Goal: Information Seeking & Learning: Learn about a topic

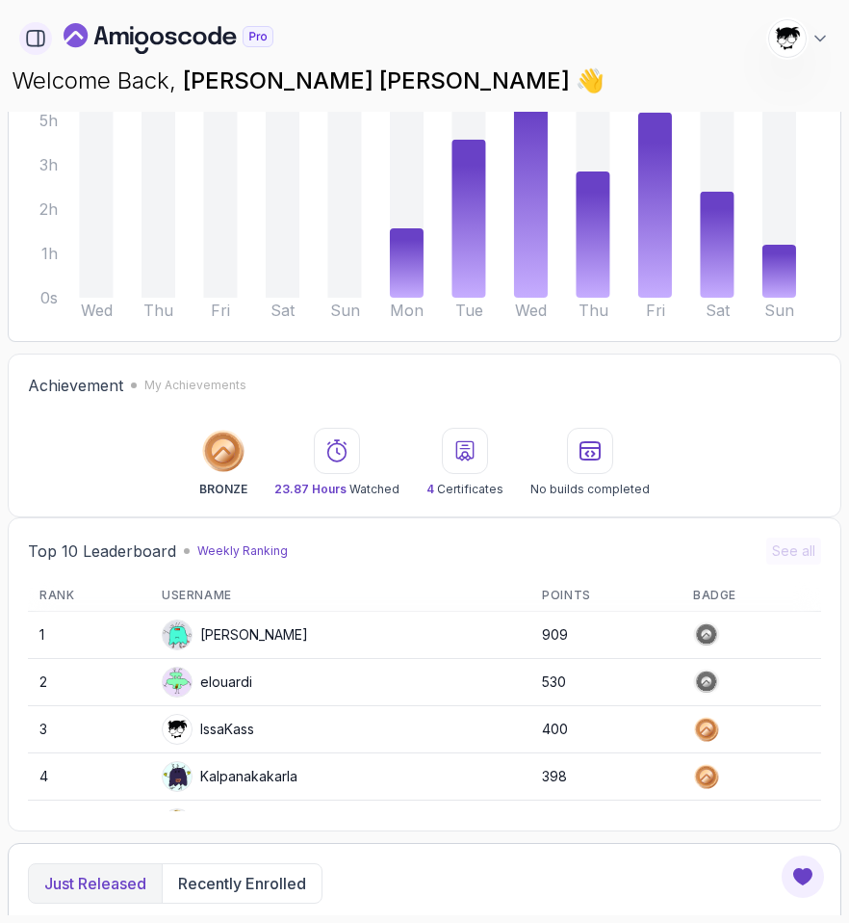
click at [39, 40] on icon "button" at bounding box center [35, 38] width 21 height 21
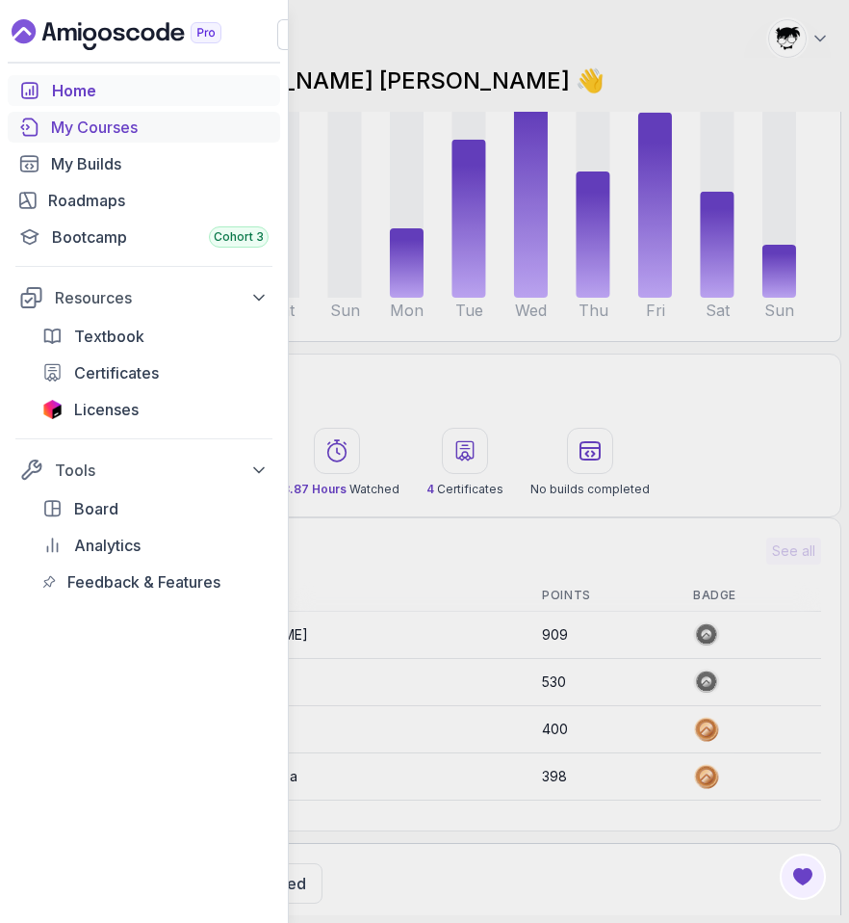
click at [80, 136] on div "My Courses" at bounding box center [160, 127] width 218 height 23
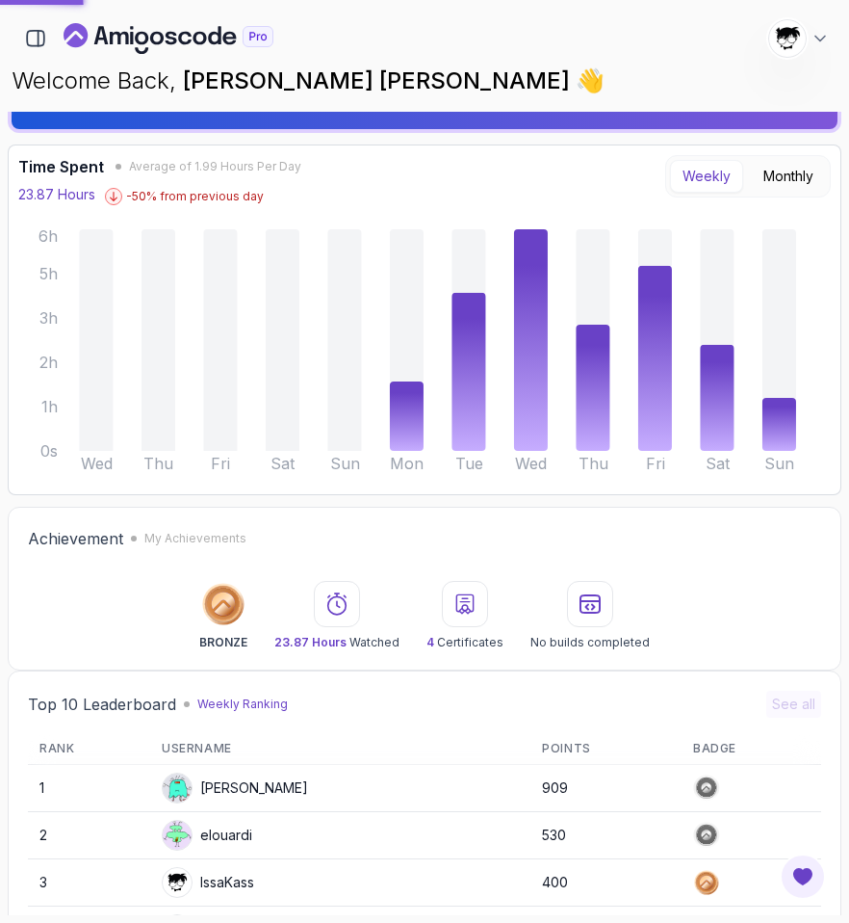
scroll to position [19, 0]
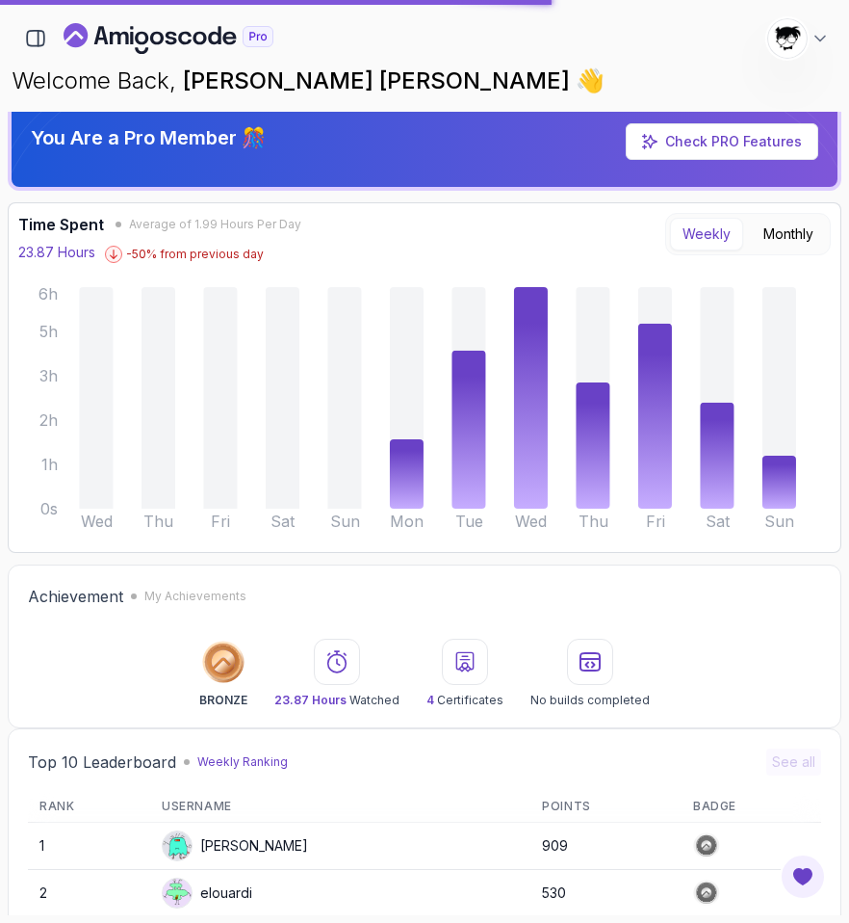
click at [799, 28] on img at bounding box center [787, 38] width 39 height 39
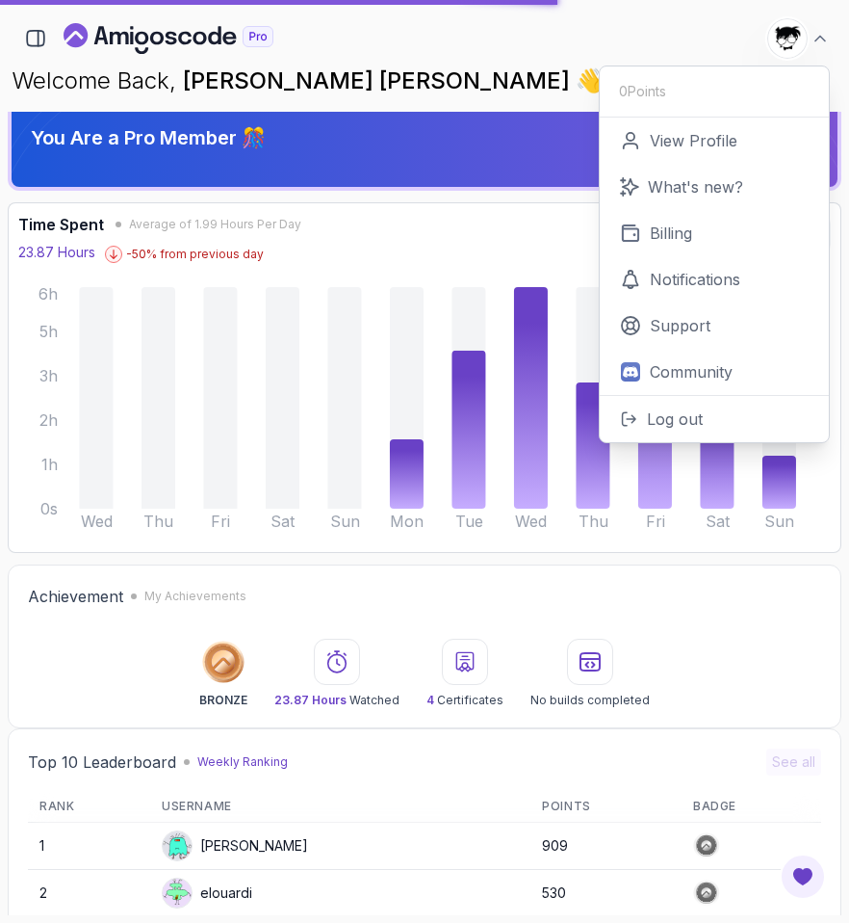
click at [799, 28] on img at bounding box center [787, 38] width 39 height 39
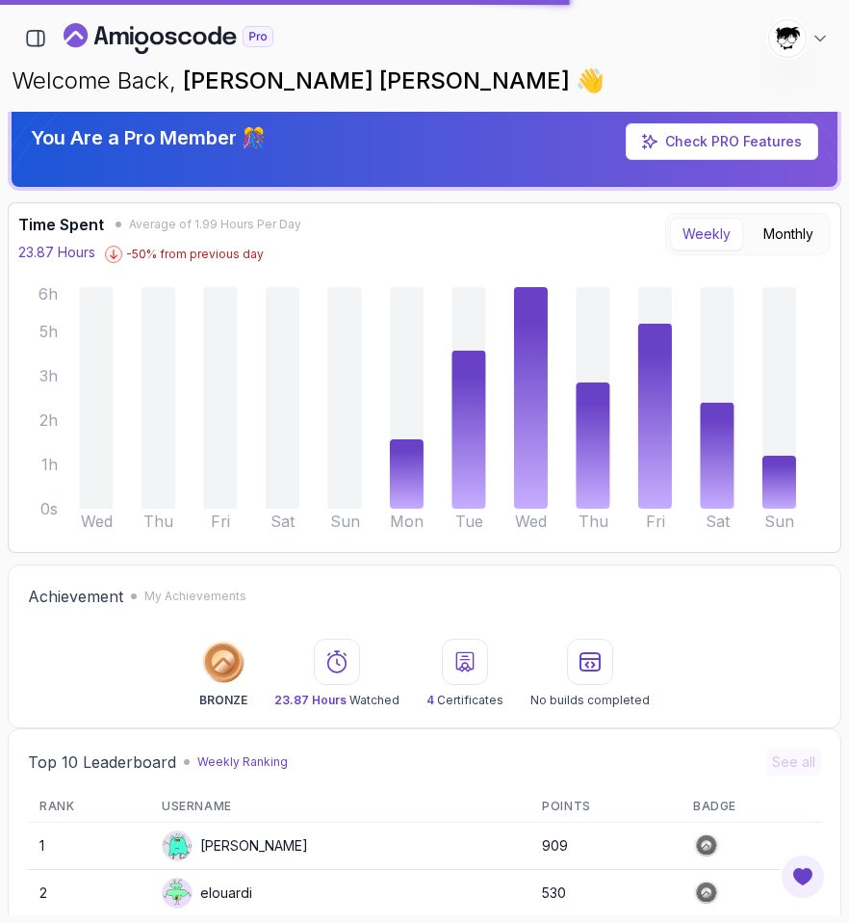
scroll to position [0, 0]
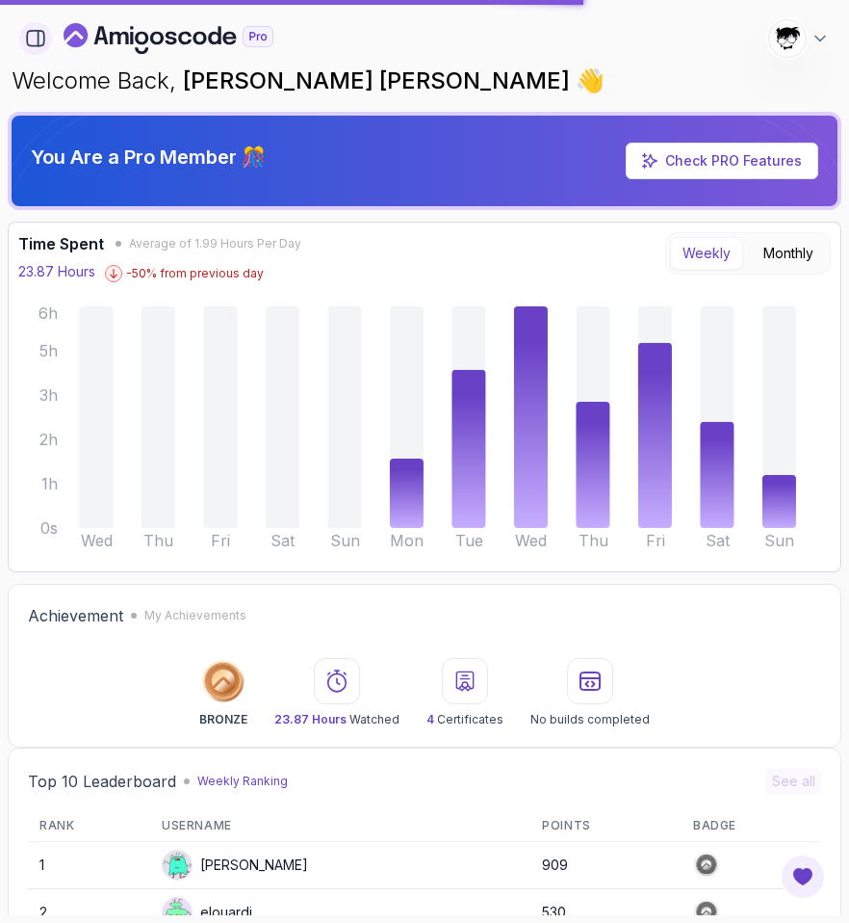
click at [43, 50] on button "button" at bounding box center [35, 38] width 33 height 33
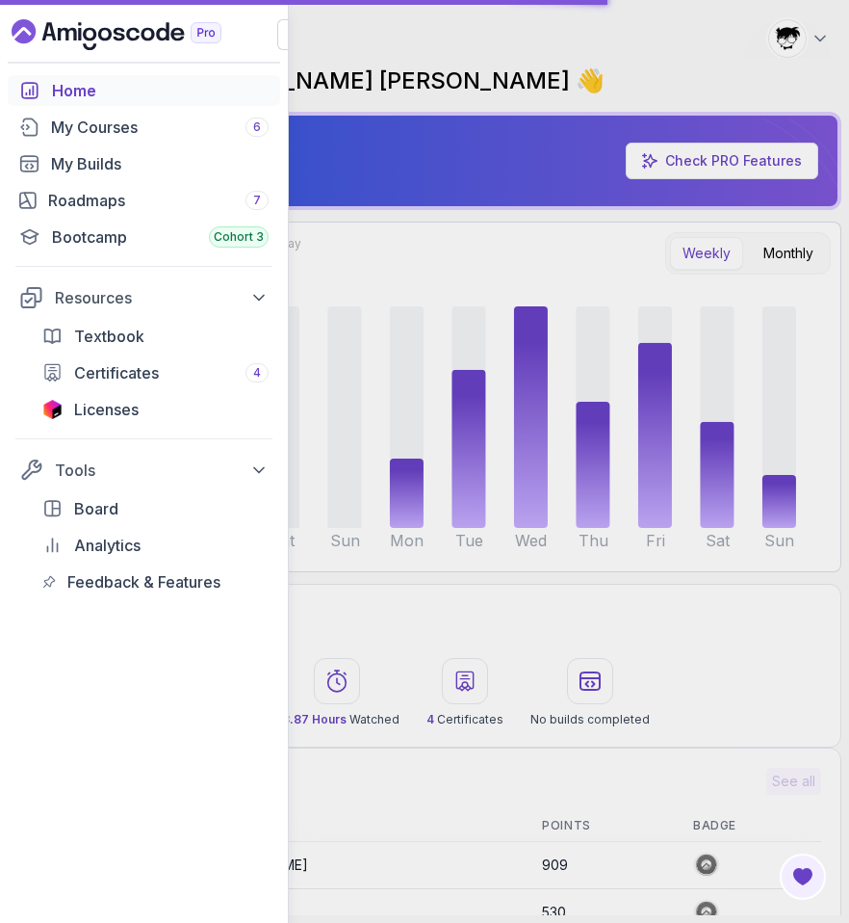
click at [281, 42] on button "button" at bounding box center [292, 34] width 31 height 31
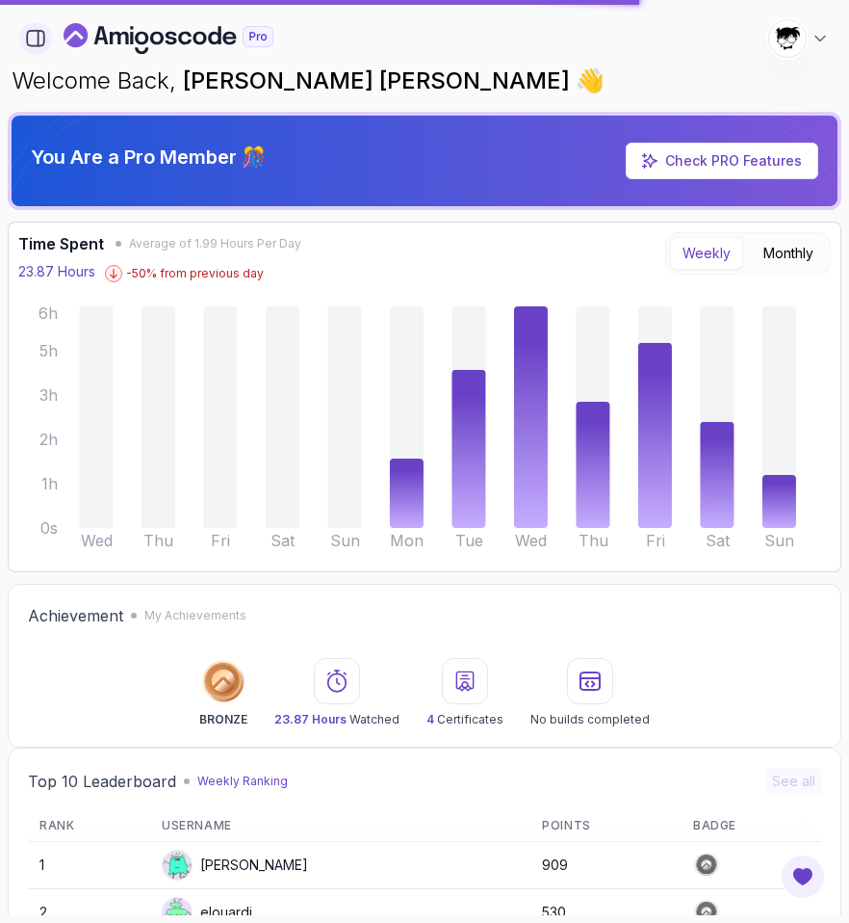
click at [40, 38] on icon "button" at bounding box center [35, 38] width 21 height 21
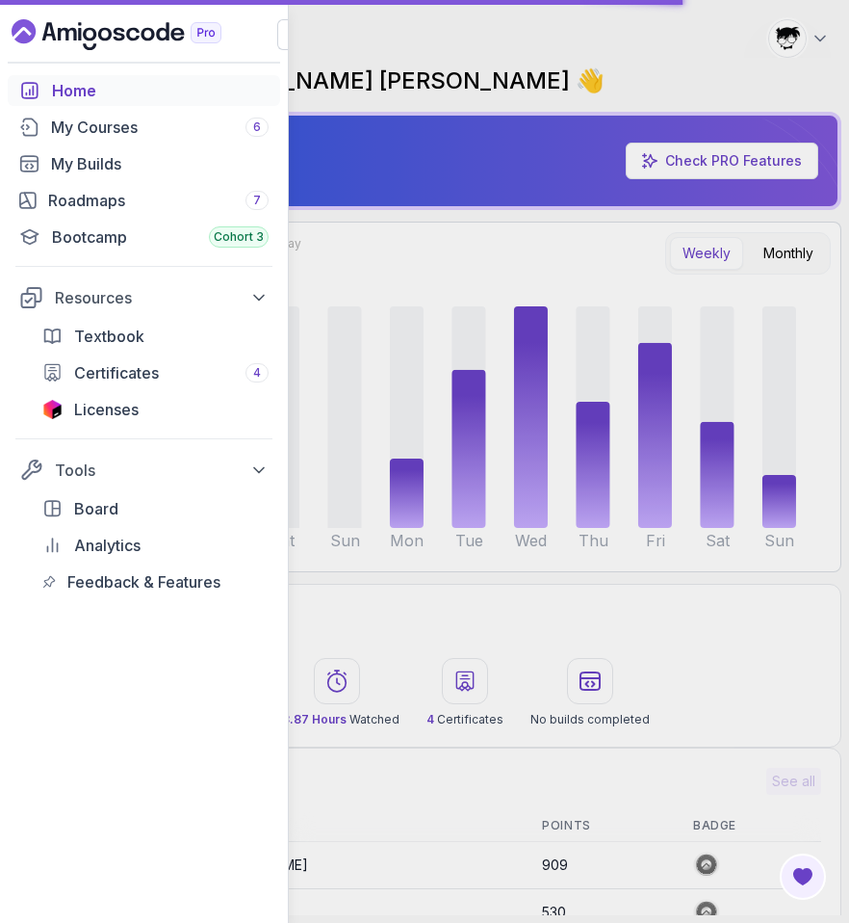
click at [285, 654] on div "Home My Courses 6 My Builds Roadmaps 7 Bootcamp Cohort 3 Resources Textbook Cer…" at bounding box center [144, 493] width 288 height 836
click at [325, 633] on div "Home My Courses 6 My Builds Roadmaps 7 Bootcamp Cohort 3 Resources Textbook Cer…" at bounding box center [424, 461] width 849 height 923
click at [342, 568] on div "Home My Courses 6 My Builds Roadmaps 7 Bootcamp Cohort 3 Resources Textbook Cer…" at bounding box center [424, 461] width 849 height 923
click at [277, 25] on button "button" at bounding box center [292, 34] width 31 height 31
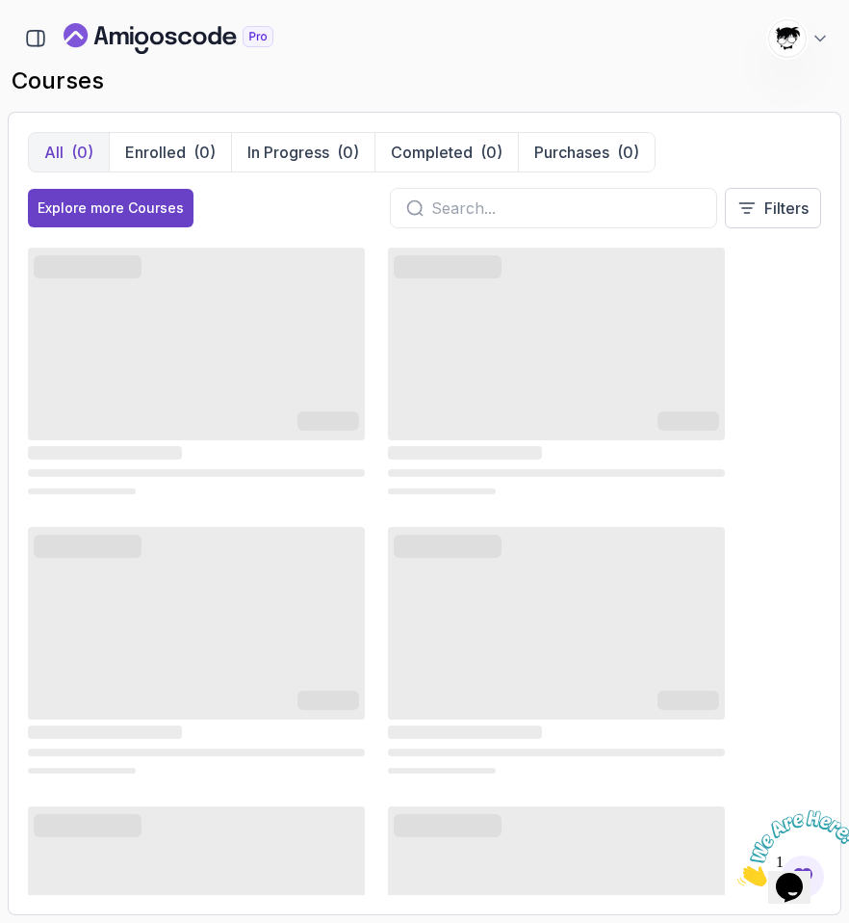
click at [738, 872] on icon "Close" at bounding box center [738, 880] width 0 height 16
drag, startPoint x: 803, startPoint y: 903, endPoint x: 35, endPoint y: 57, distance: 1143.2
click at [803, 903] on div "All (0) Enrolled (0) In Progress (0) Completed (0) Purchases (0) Explore more C…" at bounding box center [425, 513] width 834 height 803
click at [801, 896] on button "Opens Chat This icon Opens the chat window." at bounding box center [789, 887] width 42 height 33
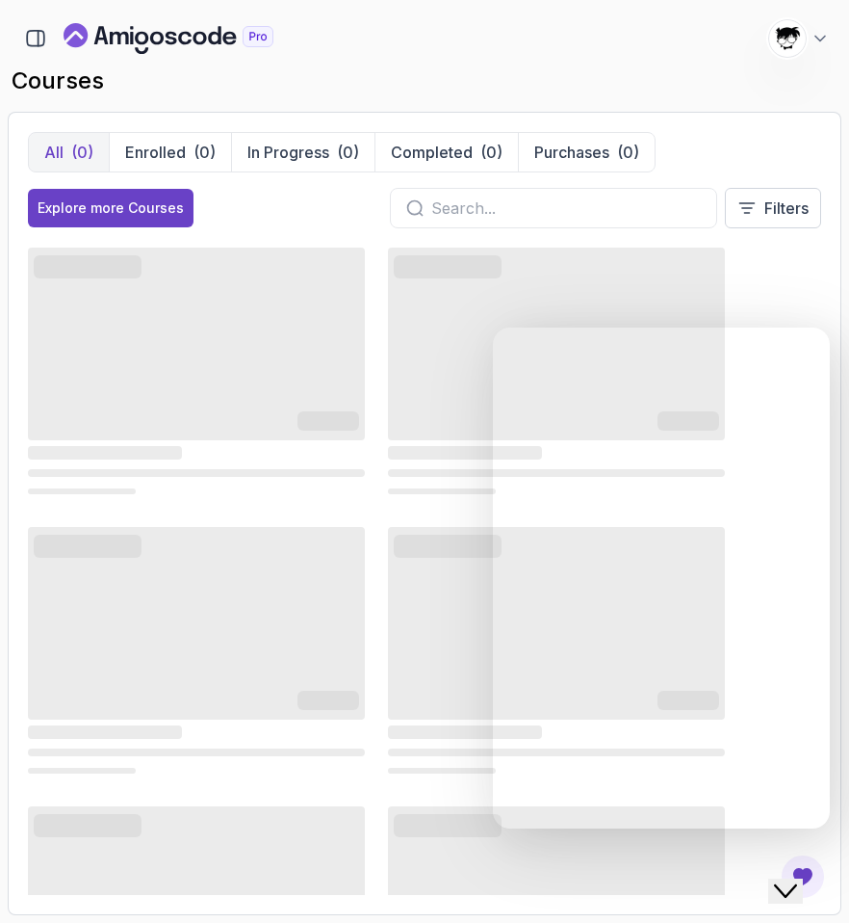
click at [801, 896] on button "Close Chat This icon closes the chat window." at bounding box center [785, 890] width 35 height 25
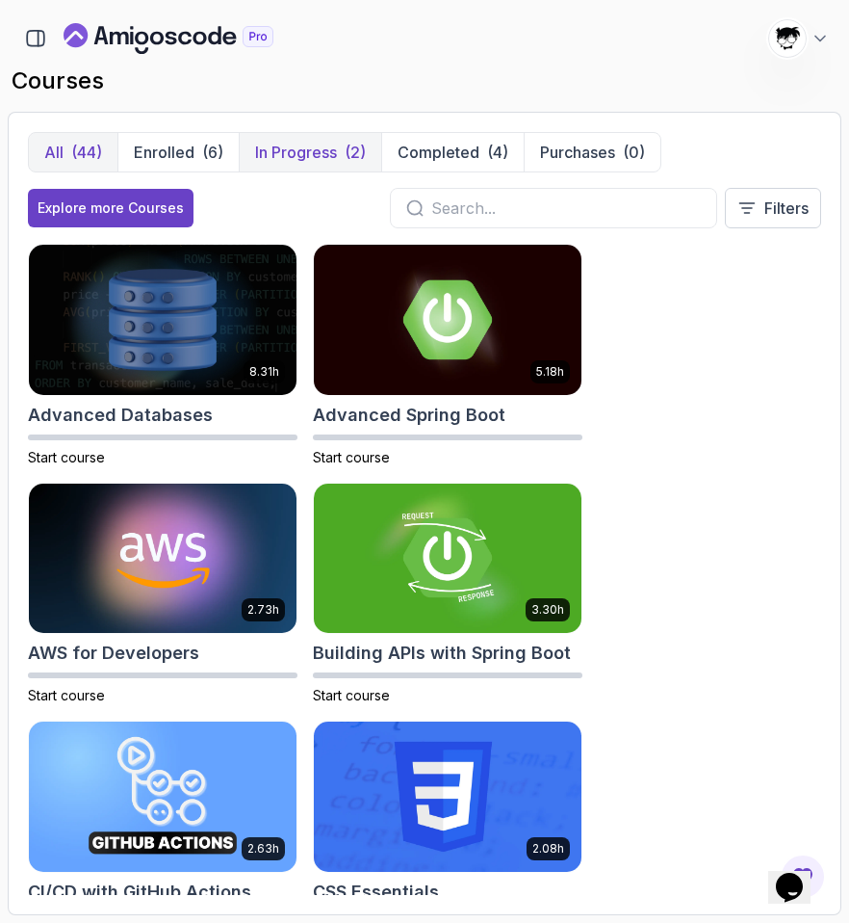
click at [246, 154] on button "In Progress (2)" at bounding box center [310, 152] width 143 height 39
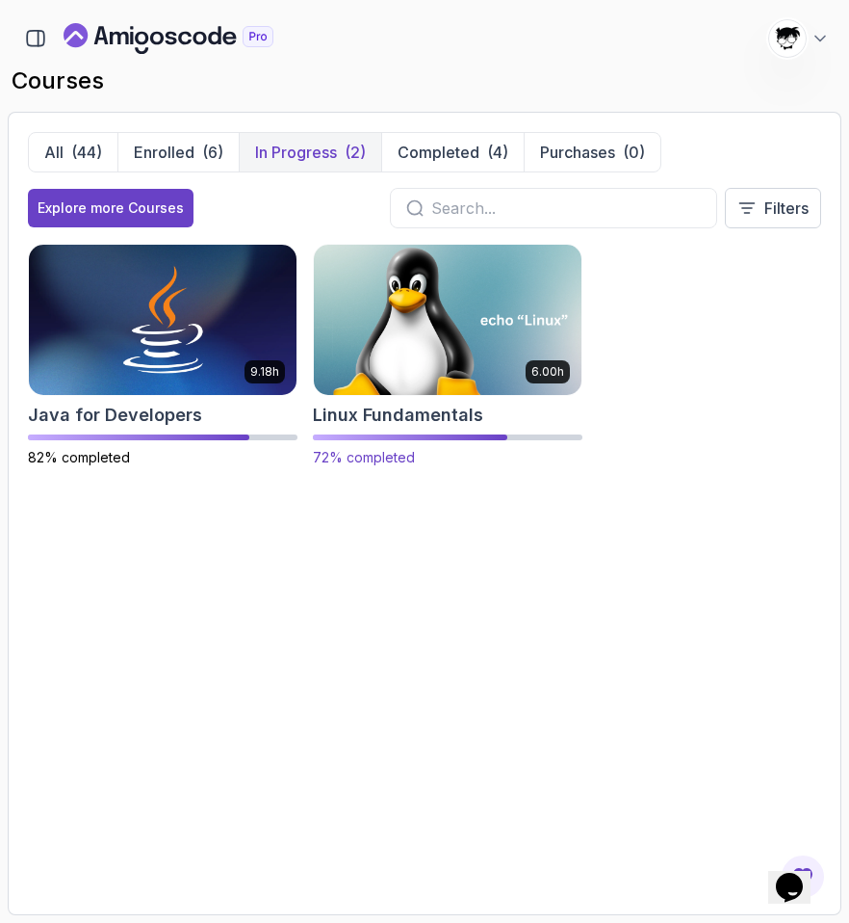
click at [347, 362] on img at bounding box center [447, 319] width 281 height 157
click at [373, 336] on img at bounding box center [447, 319] width 281 height 157
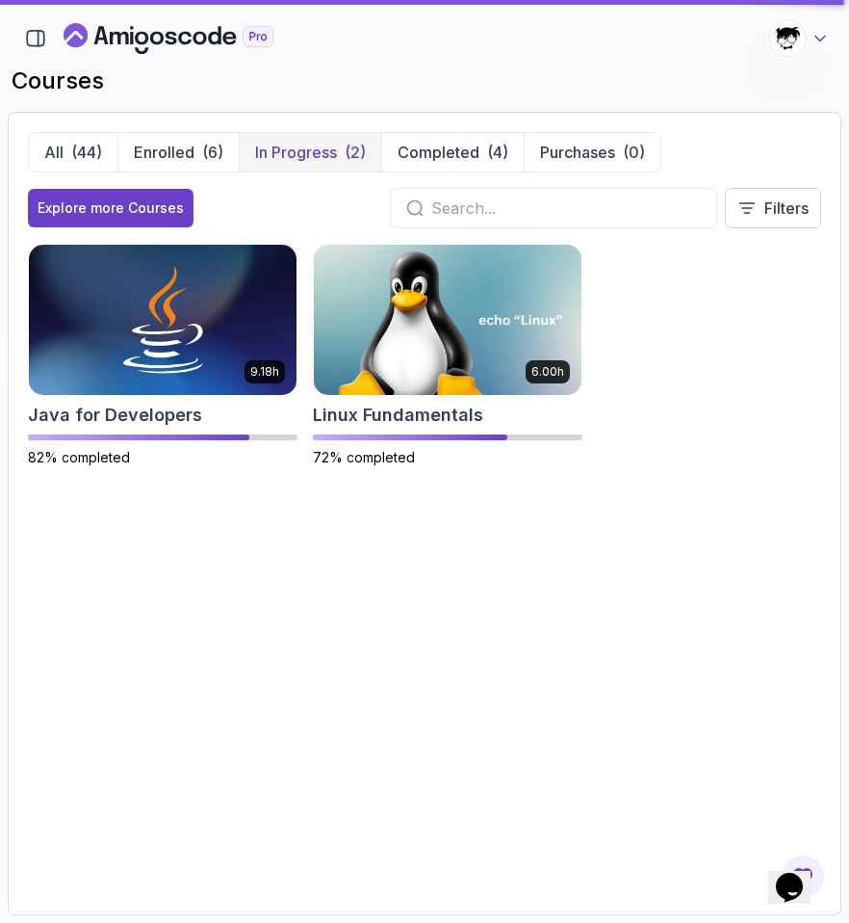
click at [815, 40] on icon at bounding box center [820, 38] width 19 height 19
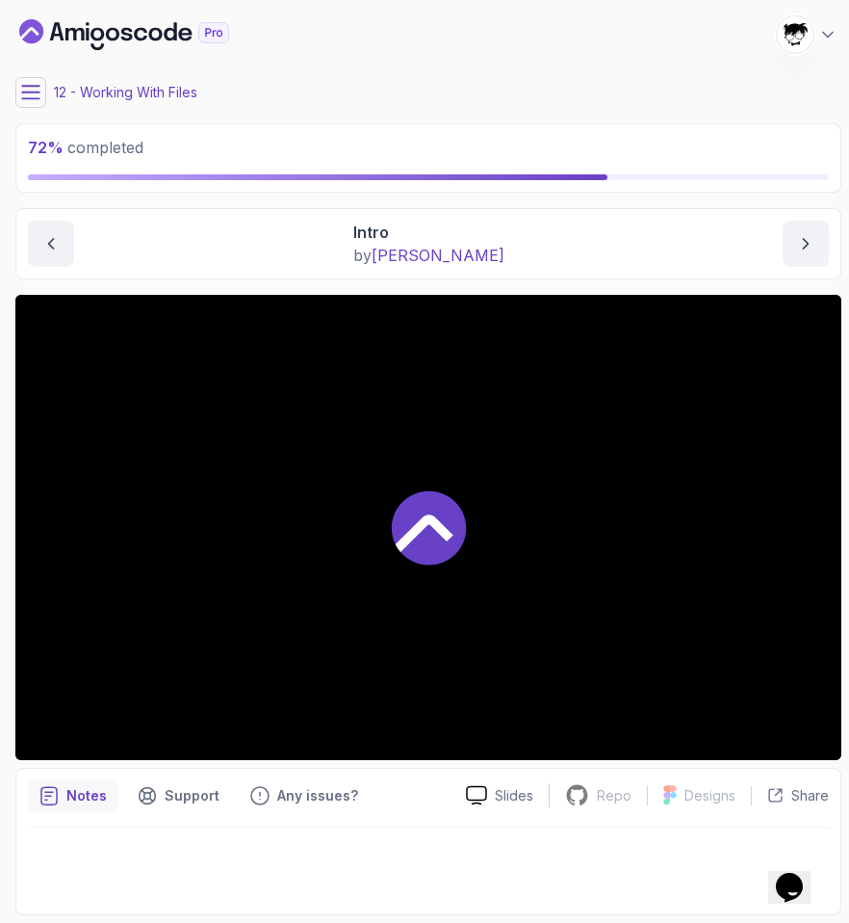
click at [32, 84] on icon at bounding box center [30, 92] width 19 height 19
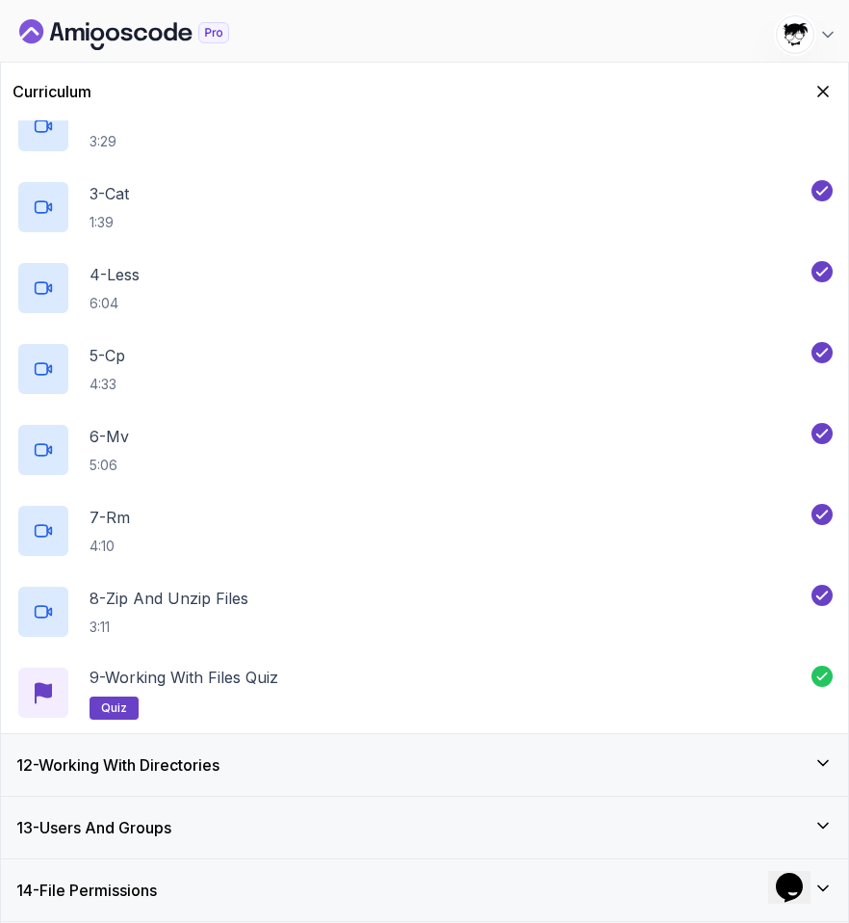
click at [189, 779] on div "12 - Working With Directories" at bounding box center [424, 765] width 847 height 62
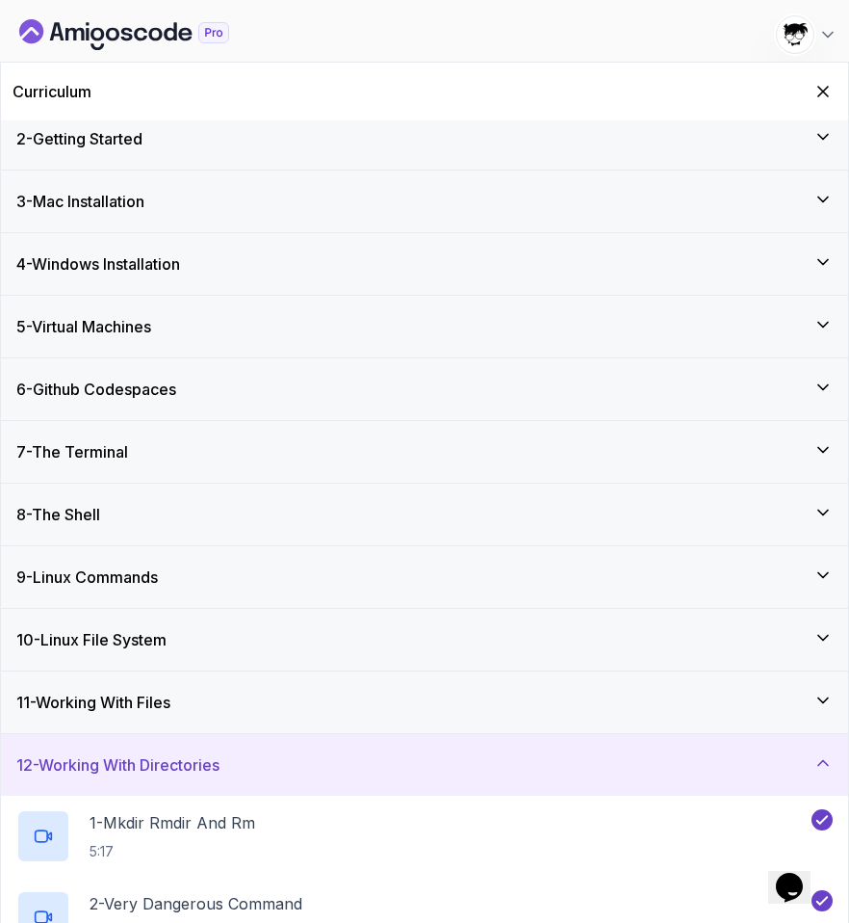
scroll to position [480, 0]
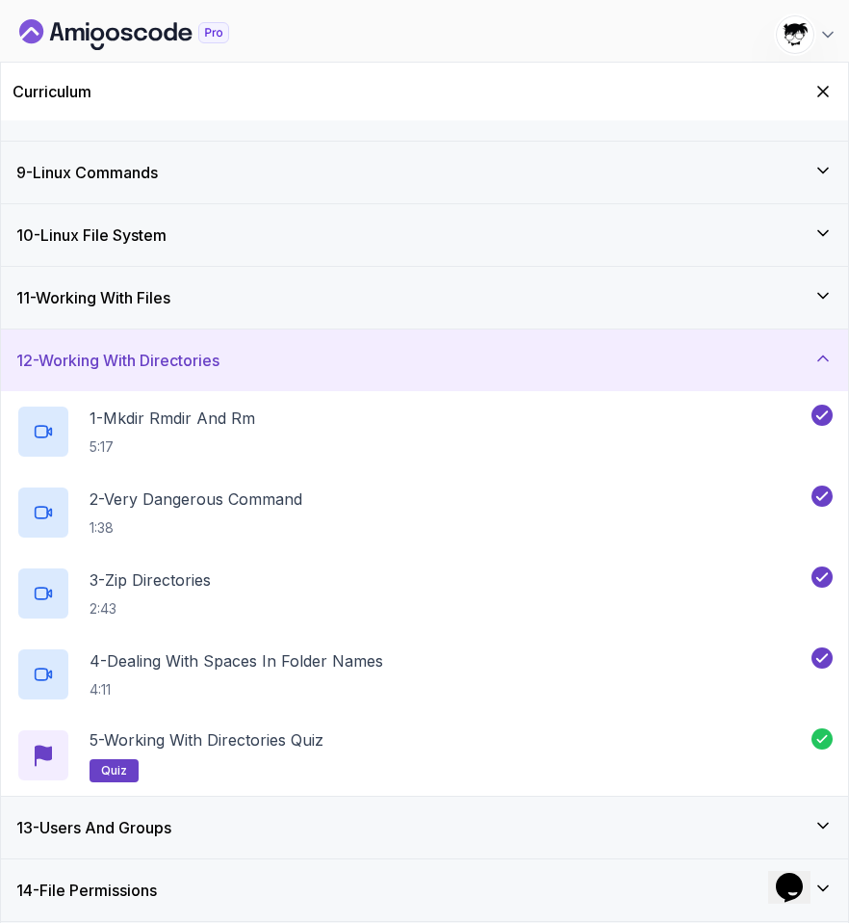
click at [185, 815] on div "13 - Users And Groups" at bounding box center [424, 827] width 847 height 62
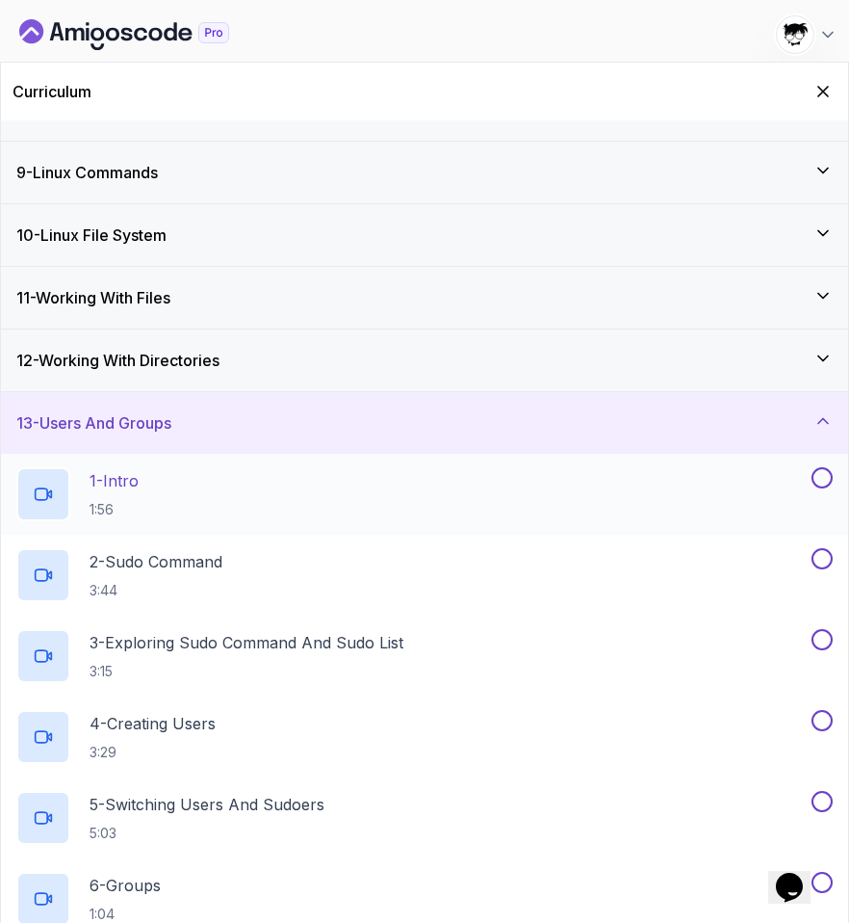
click at [134, 520] on div "1 - Intro 1:56" at bounding box center [412, 494] width 792 height 54
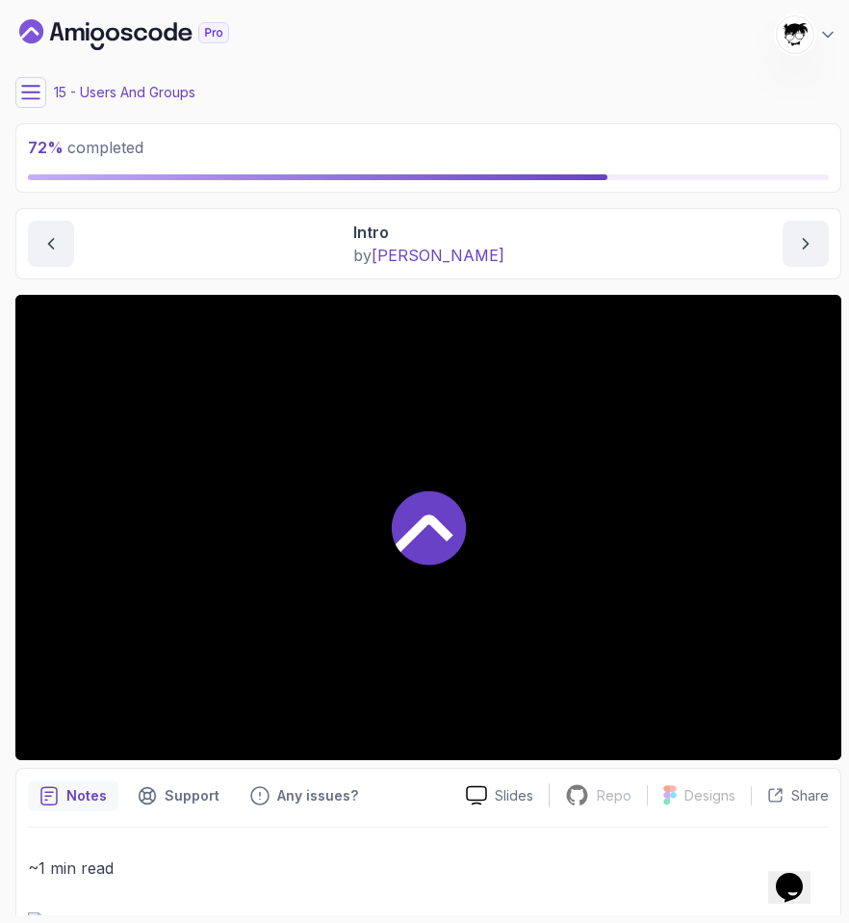
click at [28, 96] on icon at bounding box center [30, 92] width 19 height 19
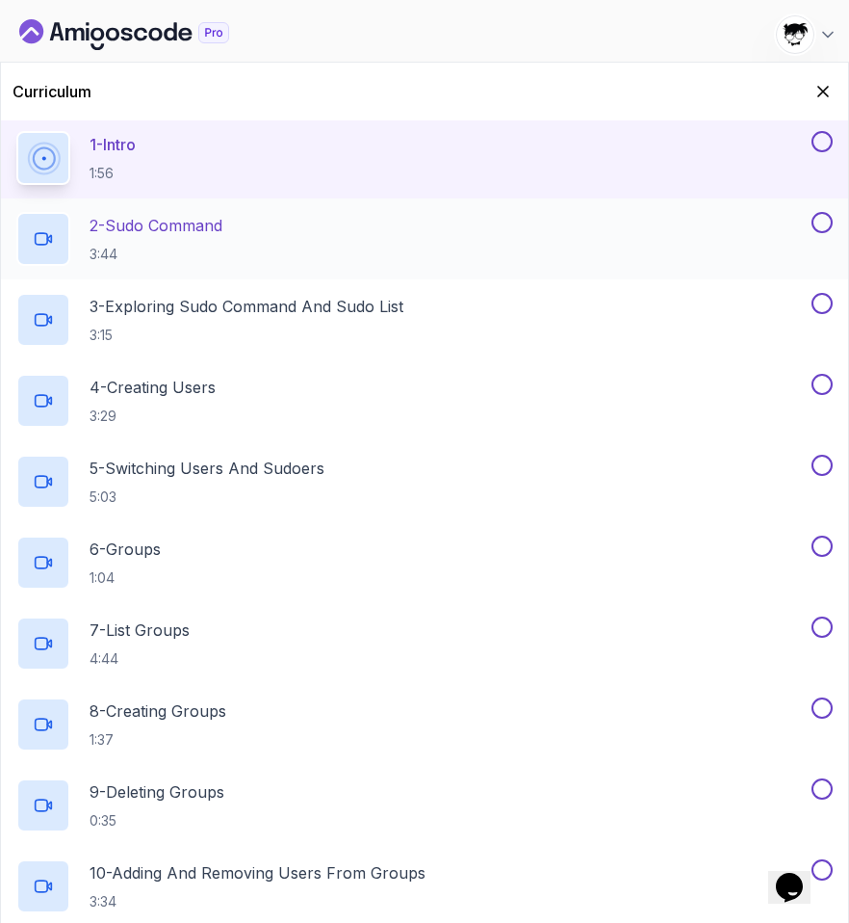
scroll to position [795, 0]
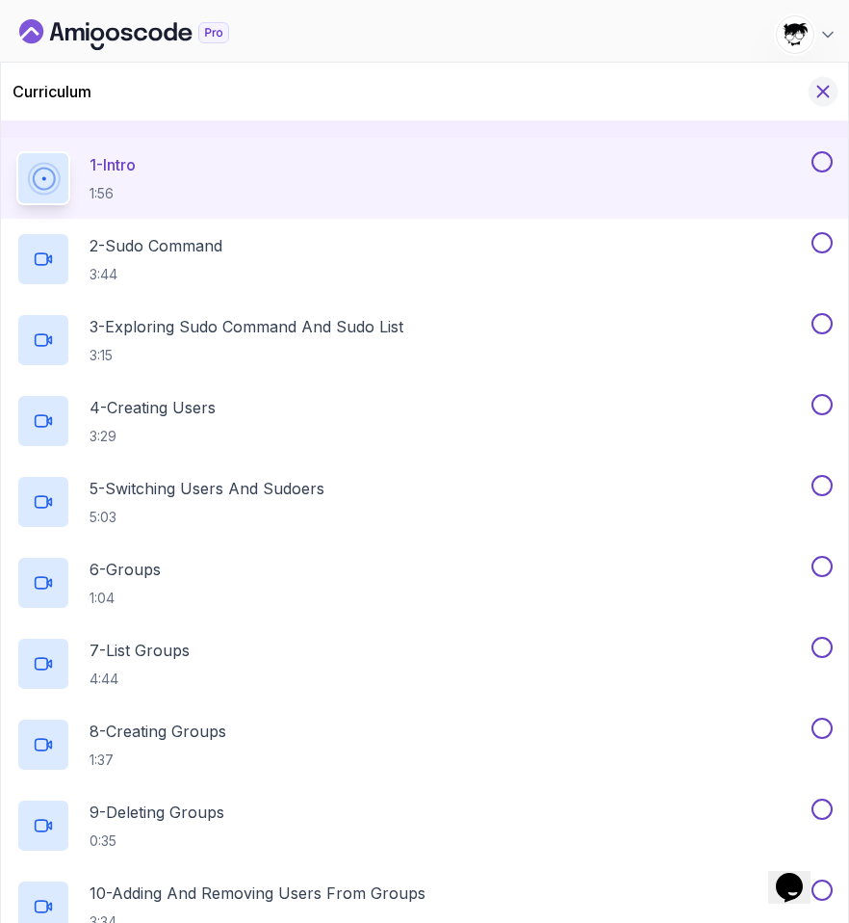
click at [818, 91] on icon "Hide Curriculum for mobile" at bounding box center [823, 91] width 21 height 21
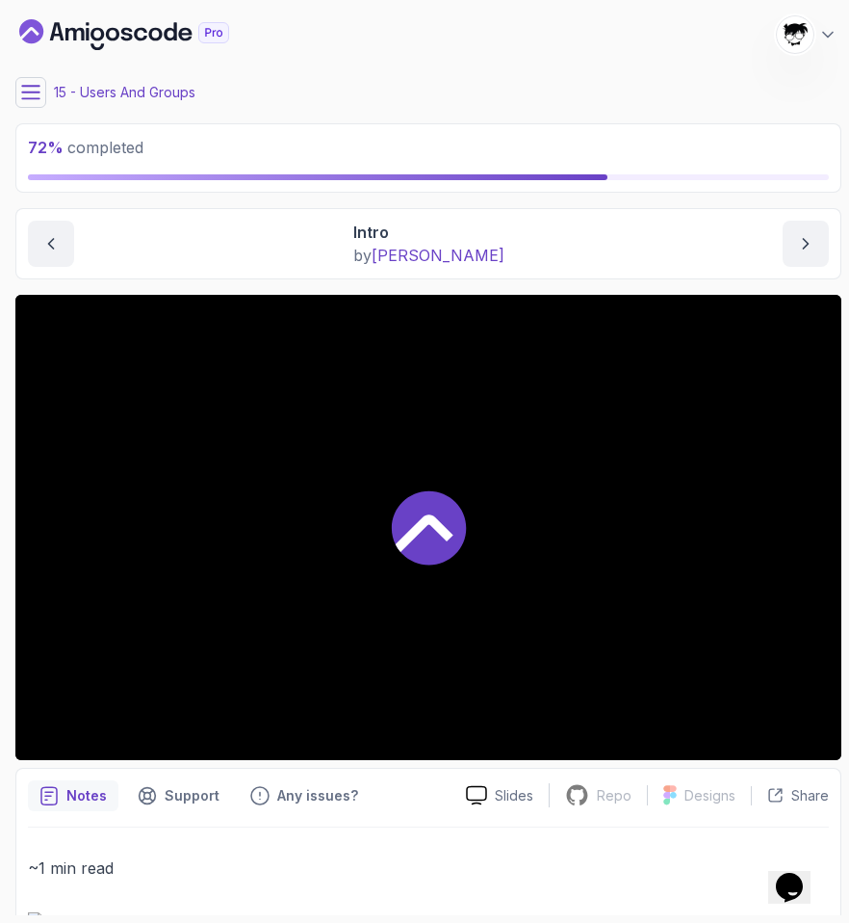
click at [823, 21] on button "[PERSON_NAME] [PERSON_NAME] Student" at bounding box center [807, 34] width 62 height 39
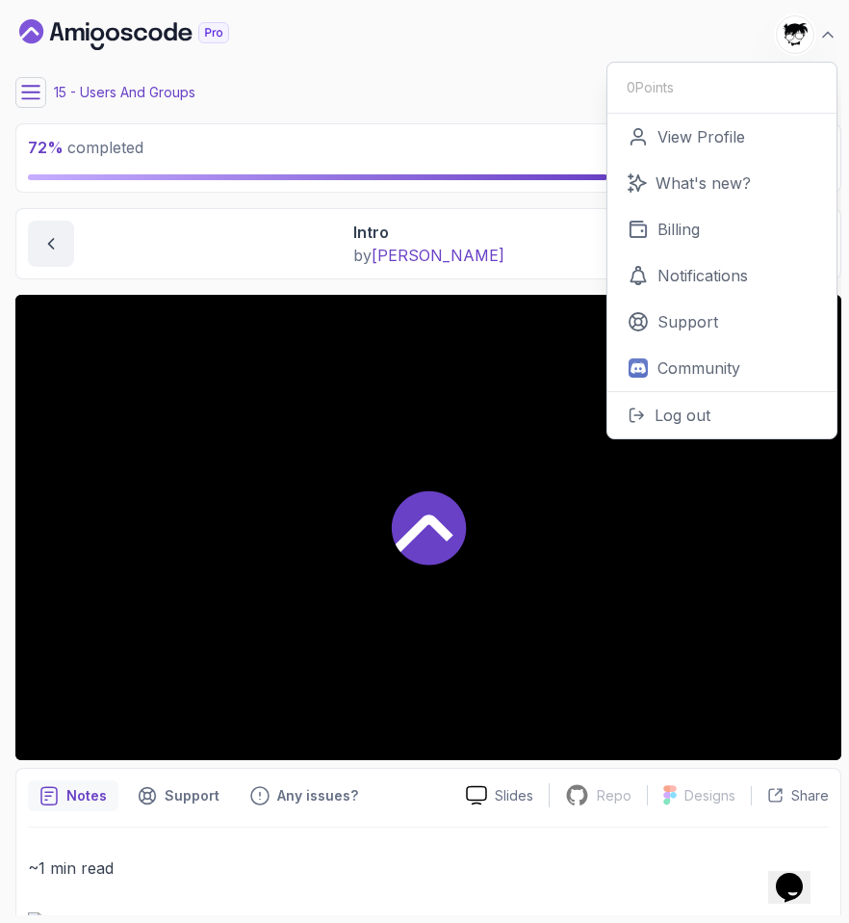
click at [815, 21] on button "[PERSON_NAME] [PERSON_NAME] Student" at bounding box center [807, 34] width 62 height 39
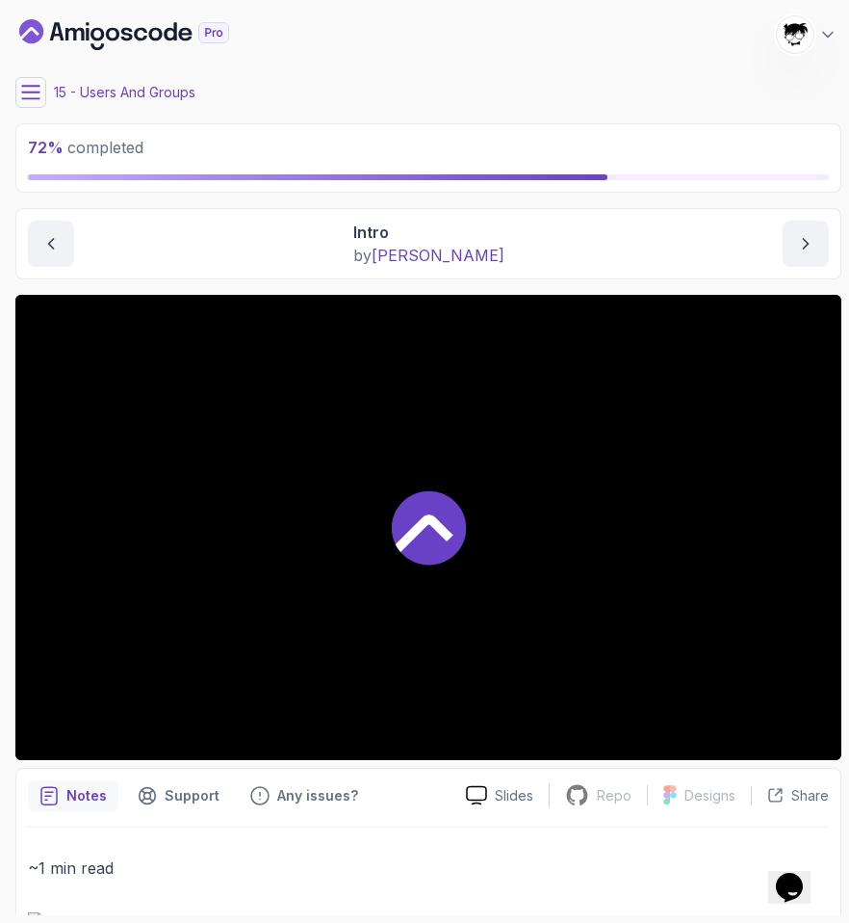
click at [26, 101] on icon at bounding box center [30, 92] width 19 height 19
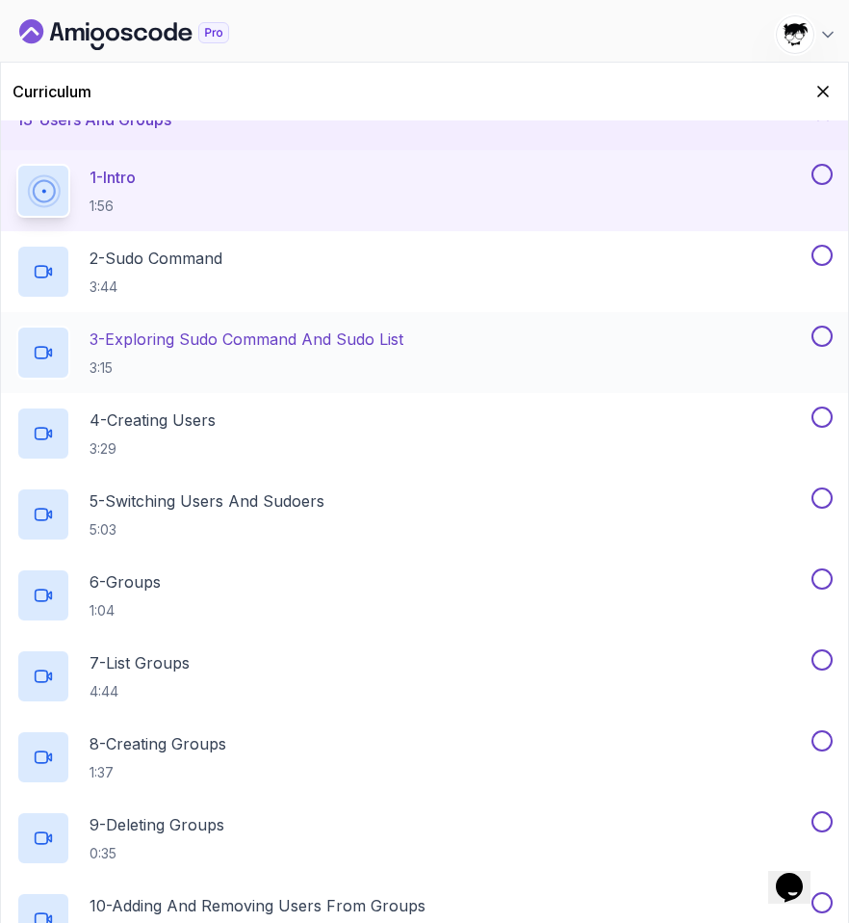
scroll to position [779, 0]
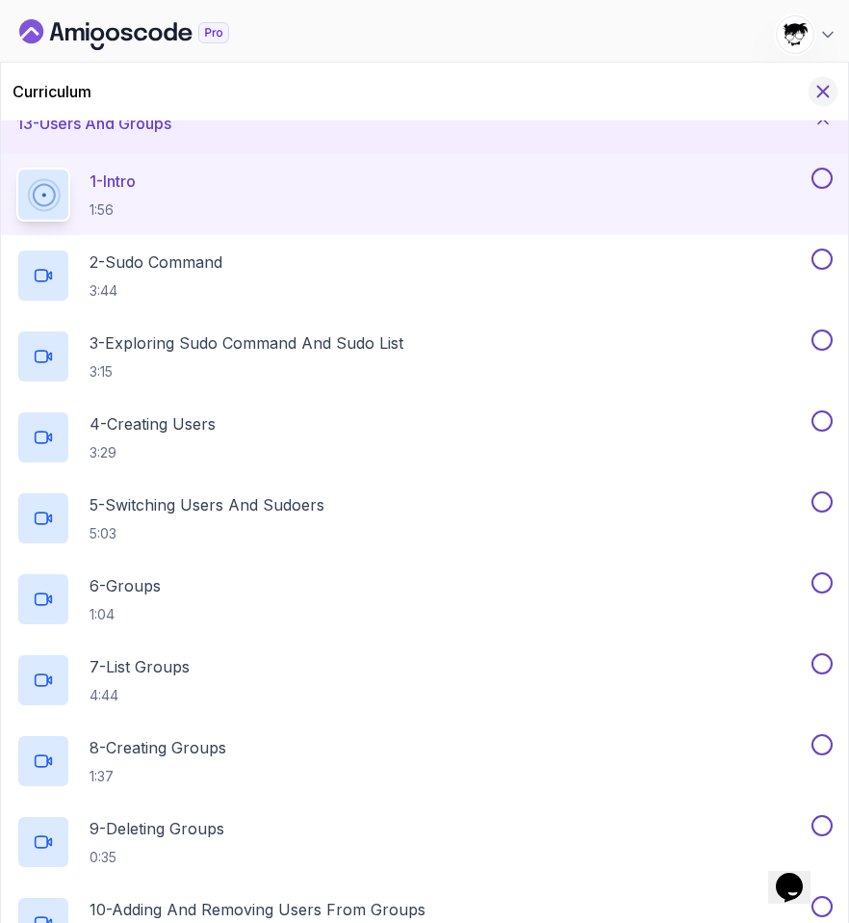
click at [822, 94] on icon "Hide Curriculum for mobile" at bounding box center [823, 91] width 21 height 21
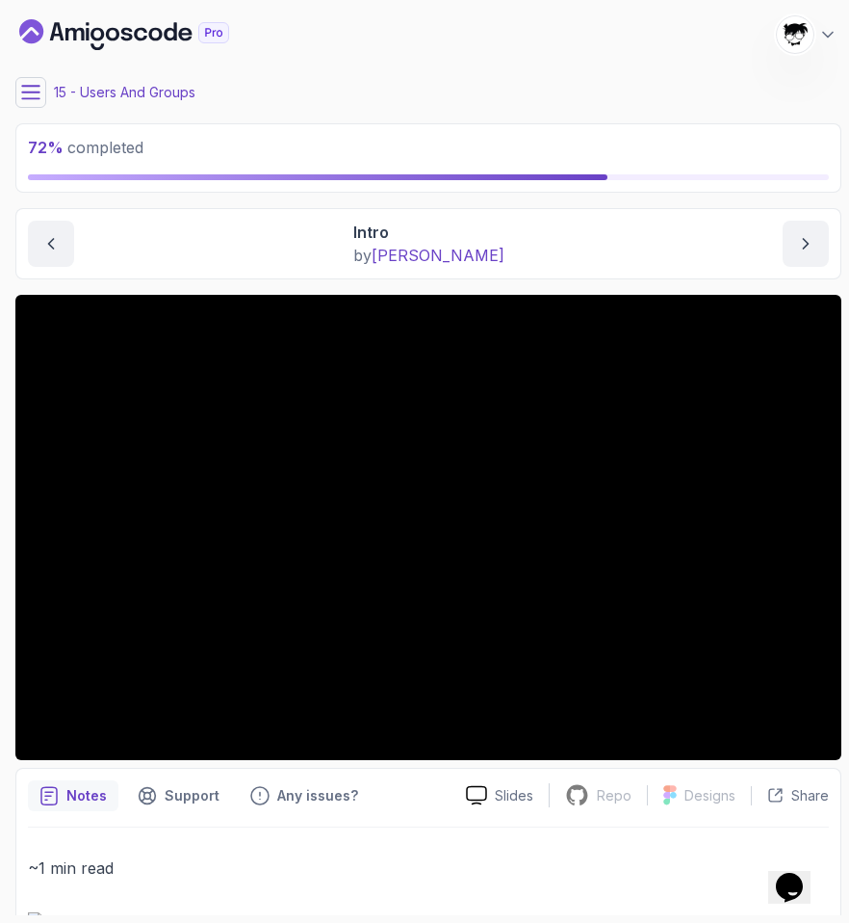
scroll to position [93, 0]
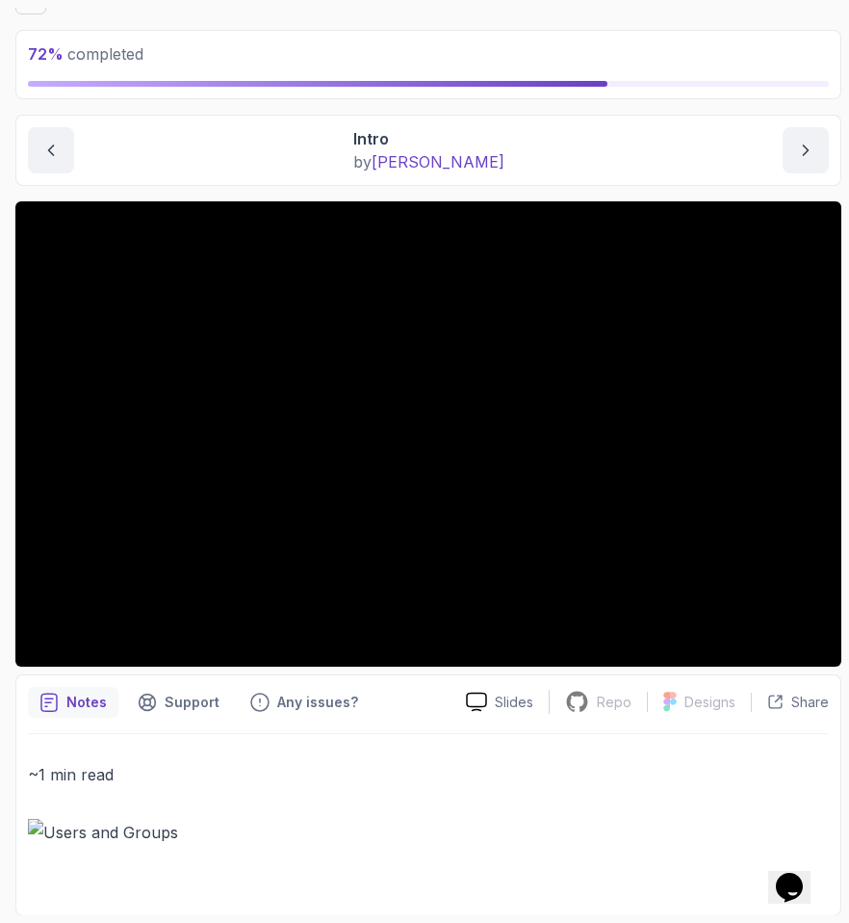
click at [39, 824] on img at bounding box center [428, 832] width 801 height 27
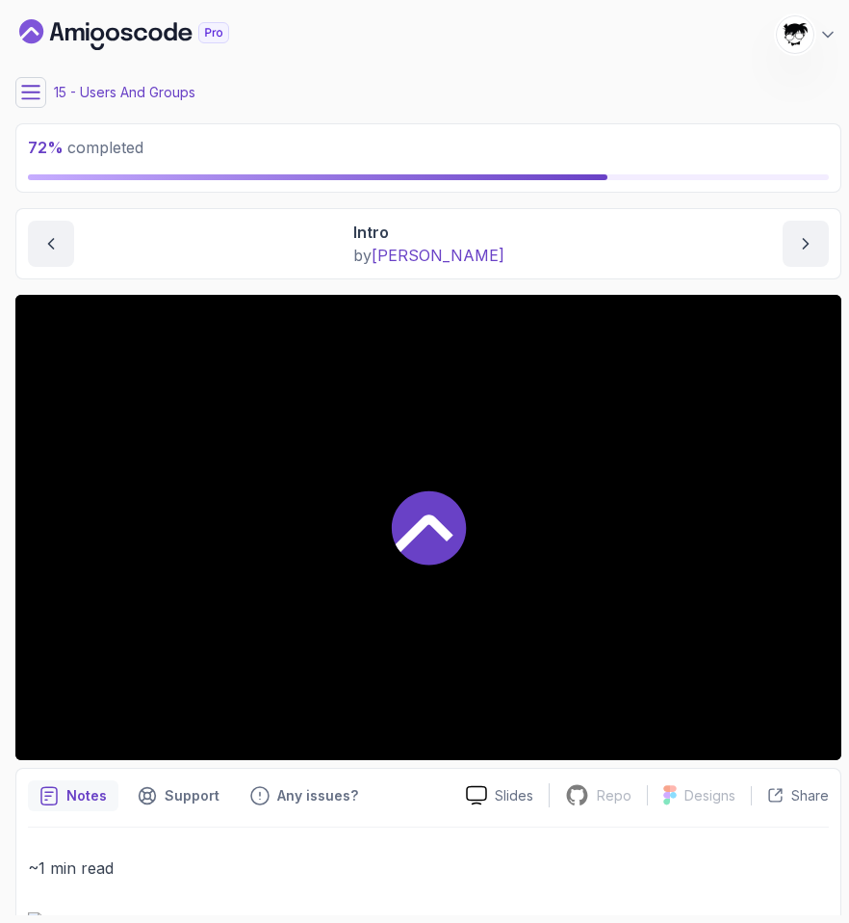
scroll to position [66, 0]
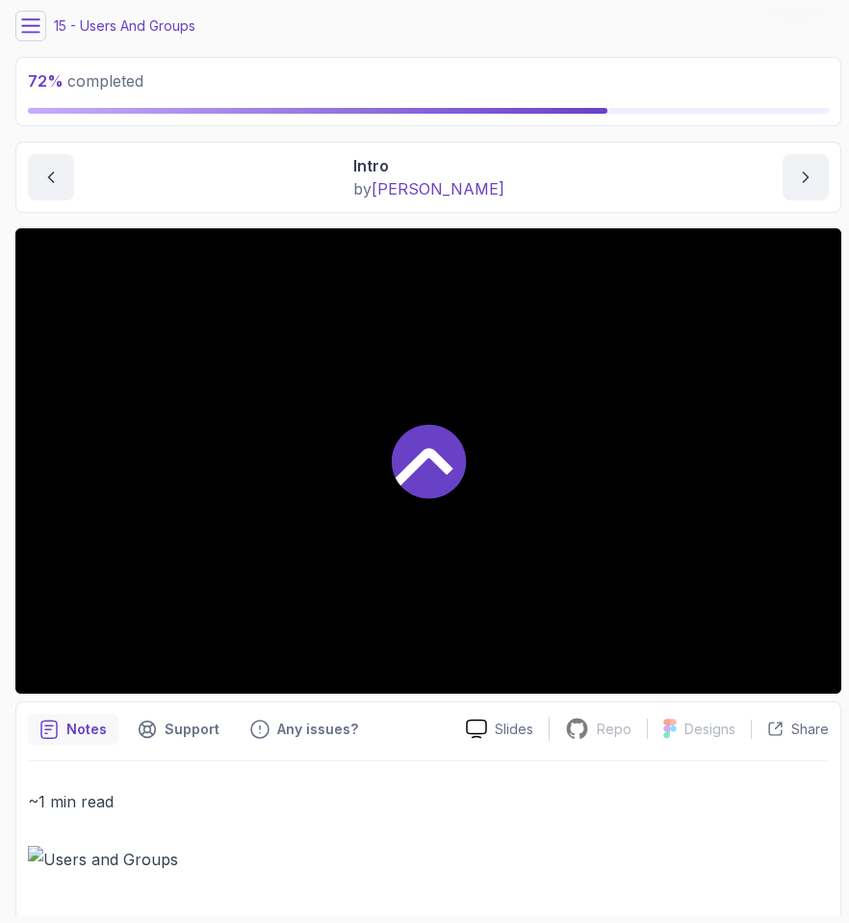
click at [38, 29] on icon at bounding box center [30, 25] width 19 height 19
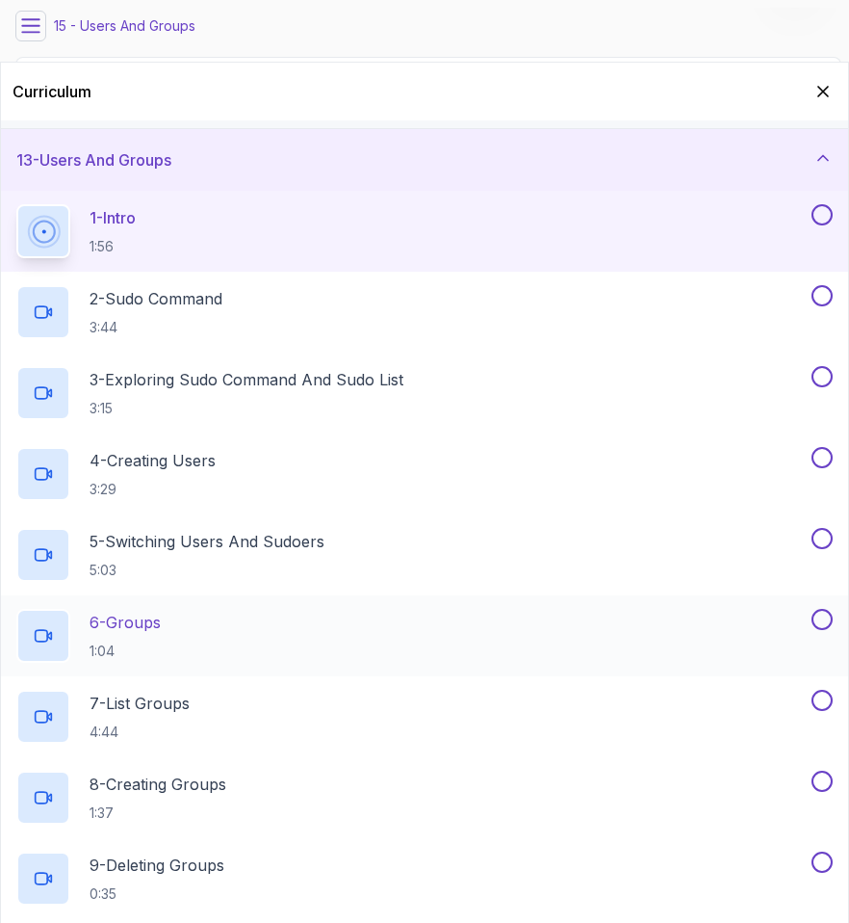
scroll to position [1046, 0]
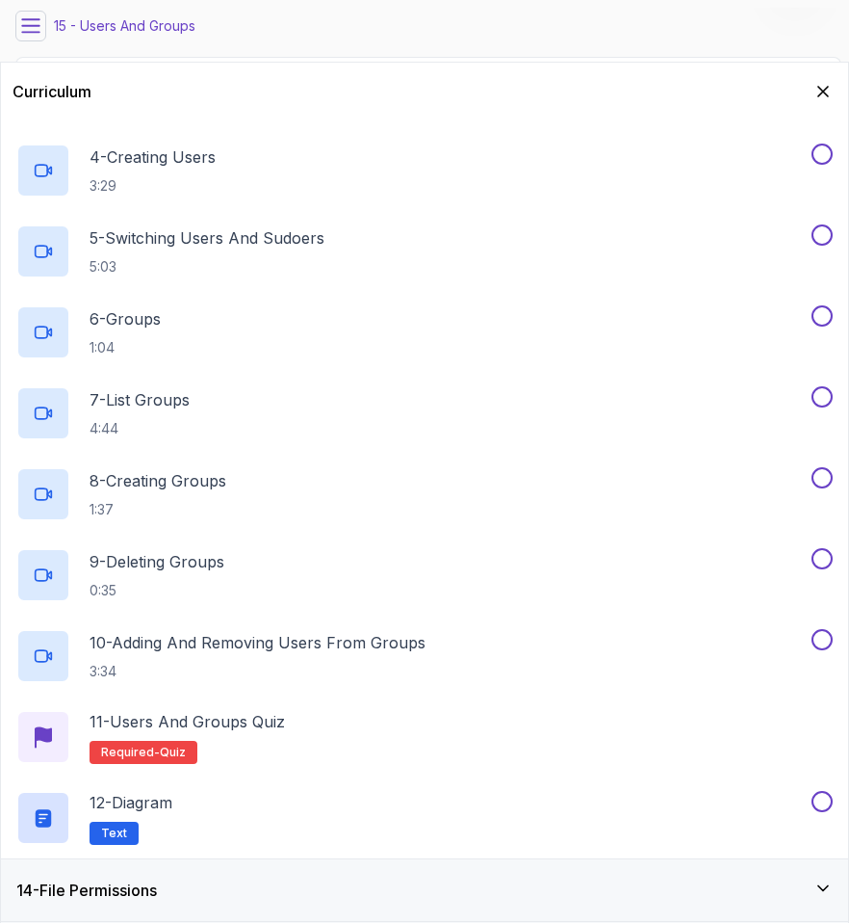
click at [249, 900] on div "14 - File Permissions" at bounding box center [424, 890] width 847 height 62
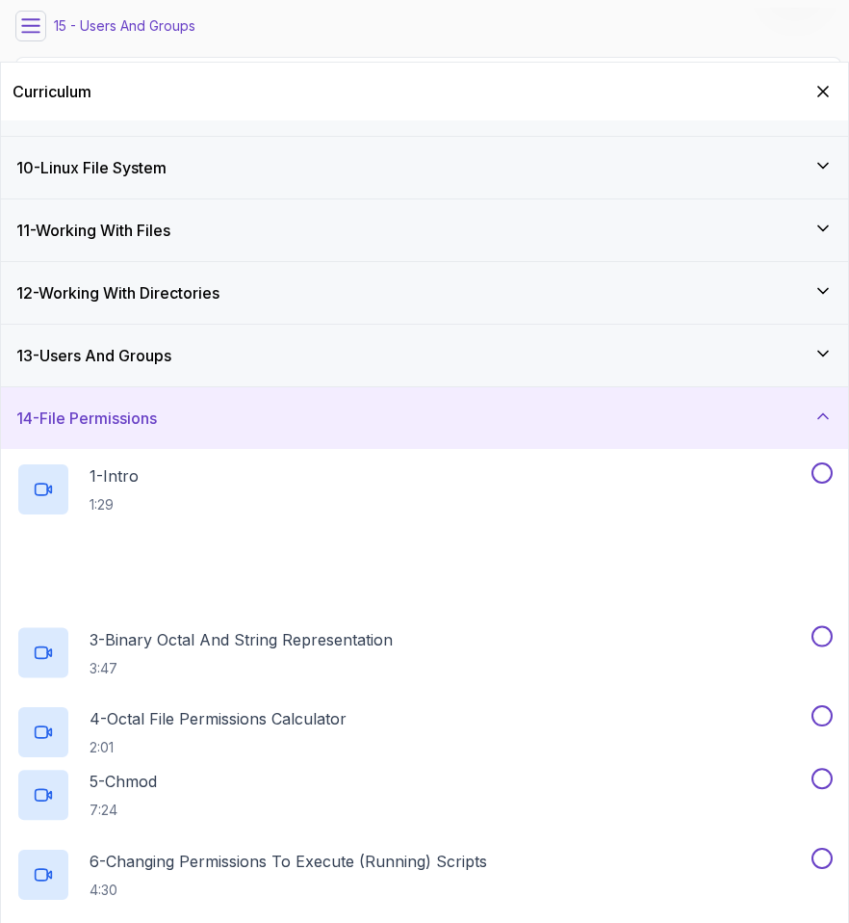
scroll to position [1127, 0]
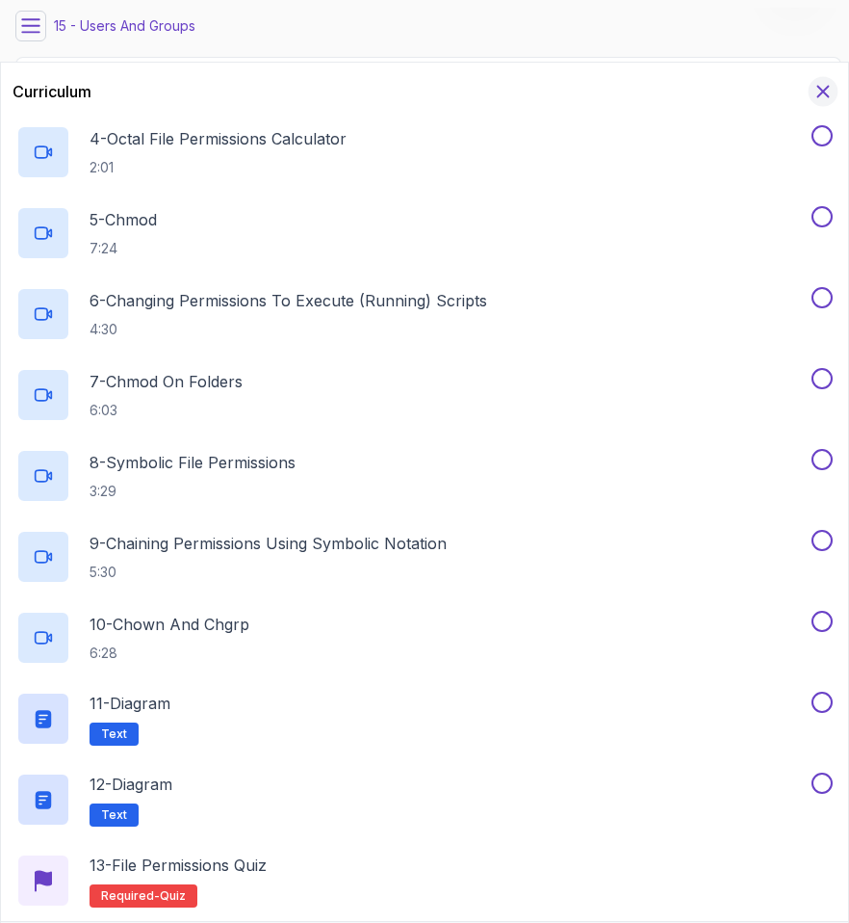
click at [835, 84] on button "Hide Curriculum for mobile" at bounding box center [824, 92] width 30 height 30
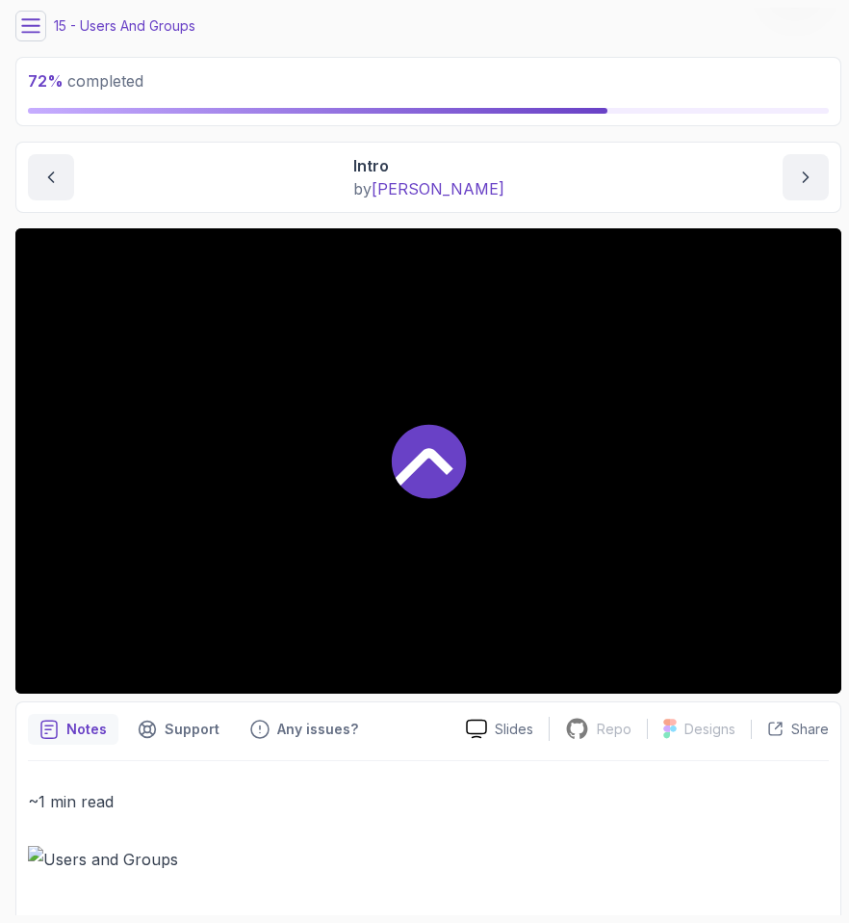
click at [35, 14] on button at bounding box center [30, 26] width 31 height 31
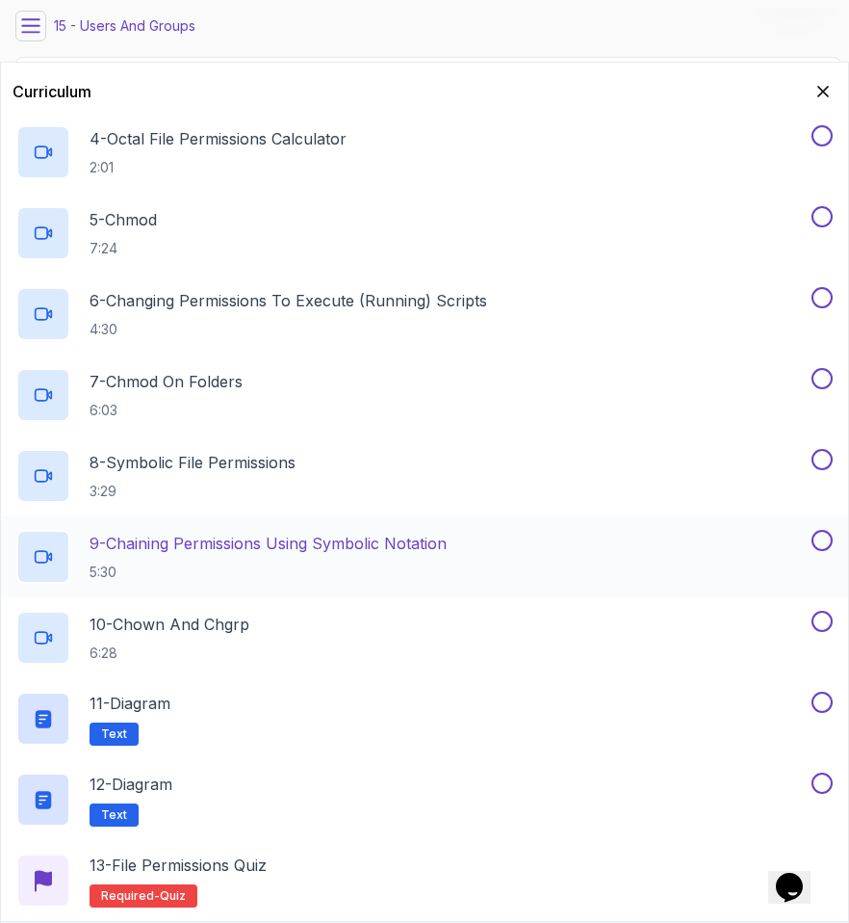
scroll to position [0, 0]
click at [839, 85] on div "Curriculum" at bounding box center [424, 92] width 847 height 58
click at [826, 85] on icon "Hide Curriculum for mobile" at bounding box center [823, 91] width 21 height 21
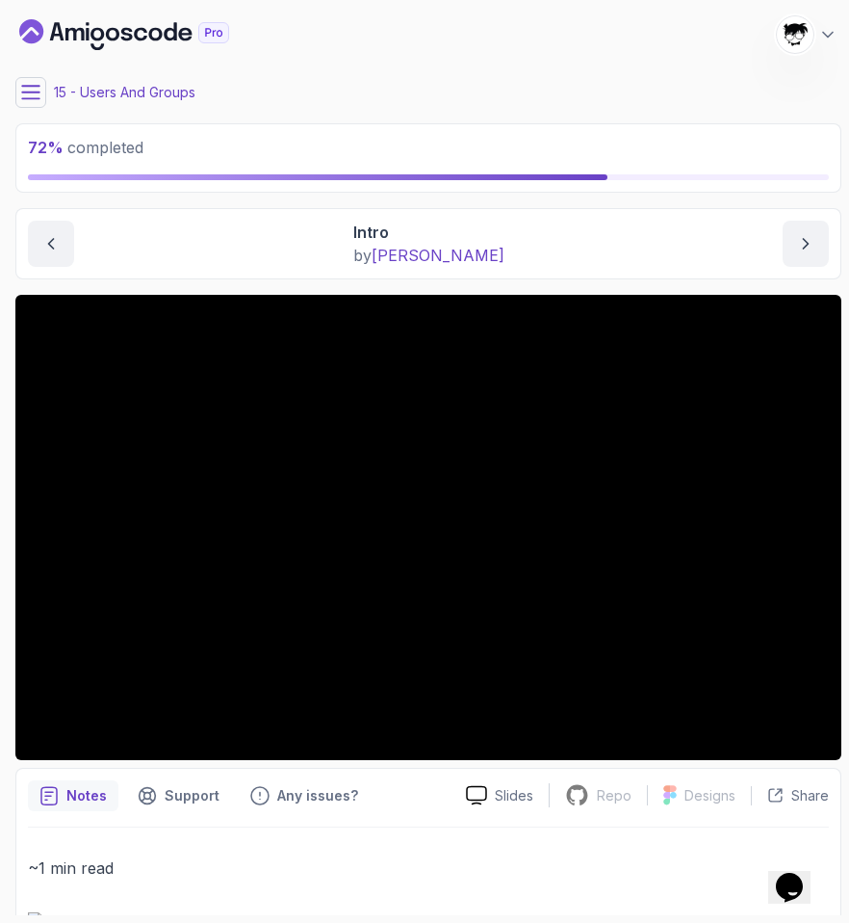
scroll to position [93, 0]
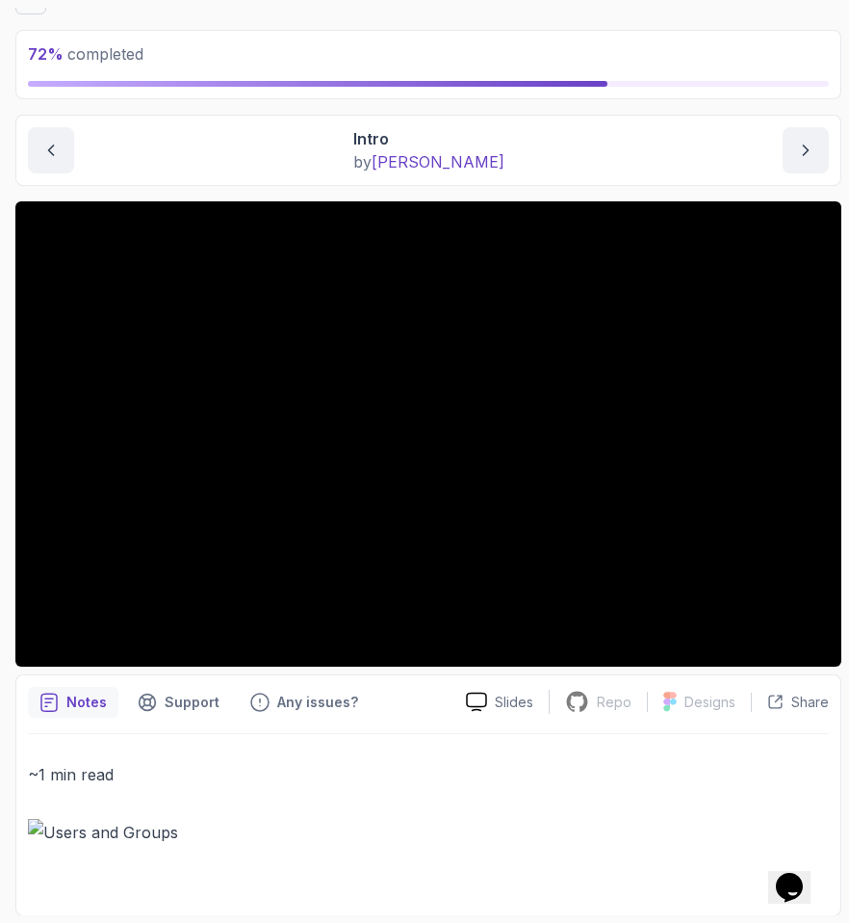
click at [229, 183] on div "Users And Groups Intro Intro by [PERSON_NAME]" at bounding box center [428, 150] width 826 height 71
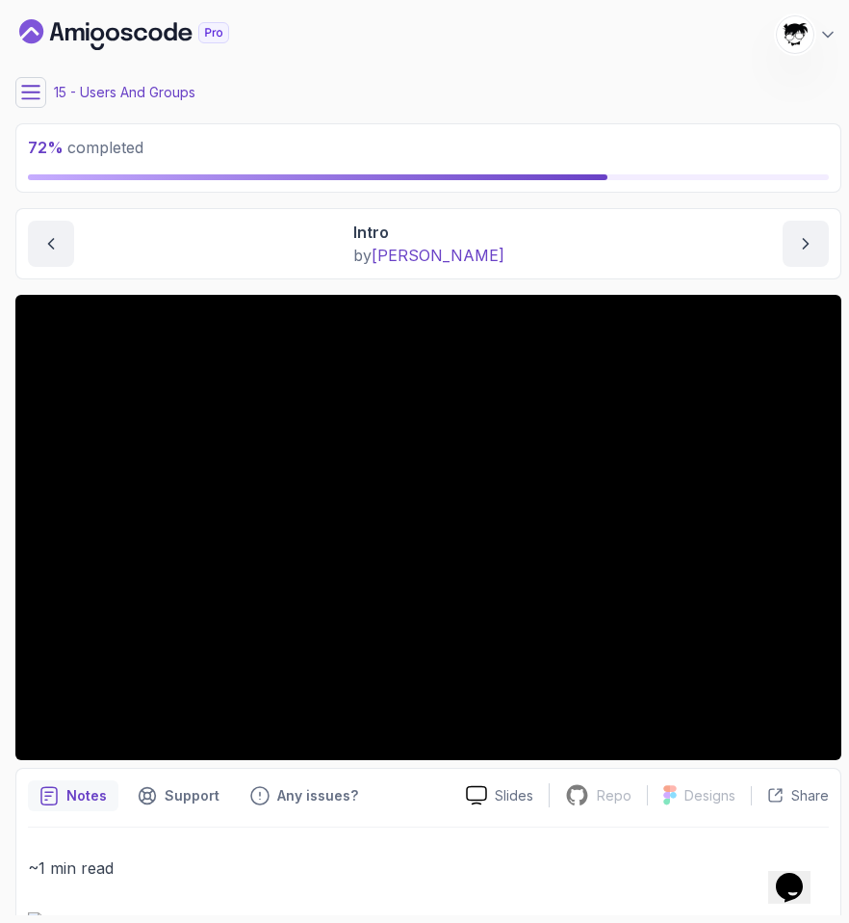
click at [28, 86] on icon at bounding box center [30, 92] width 17 height 13
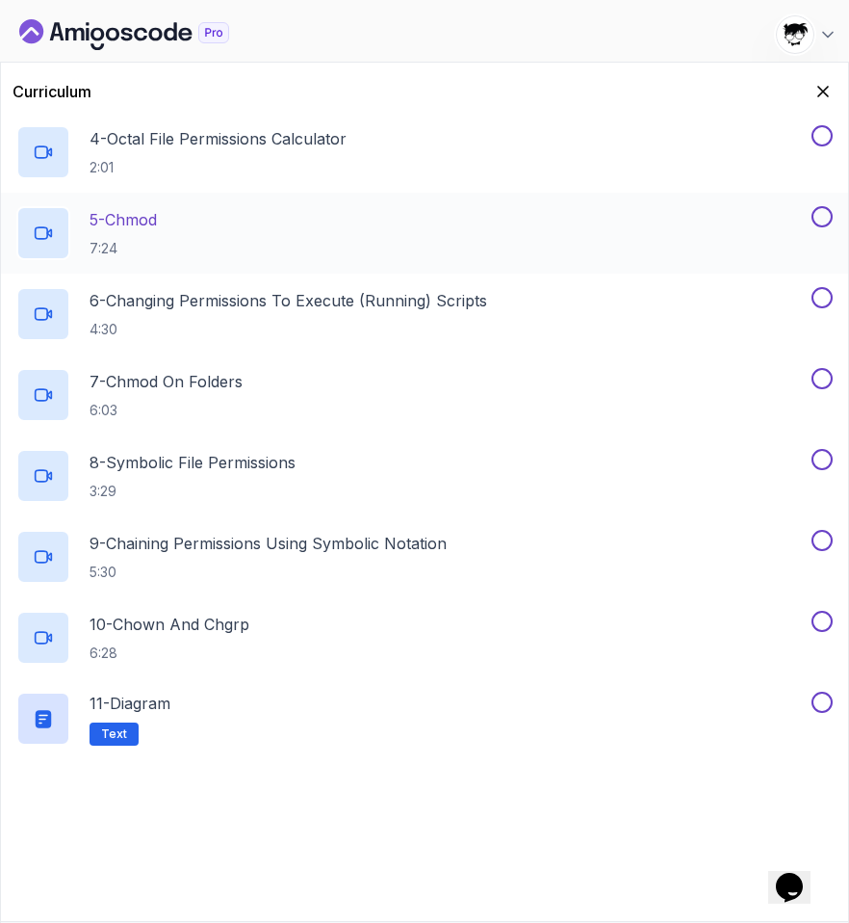
scroll to position [682, 0]
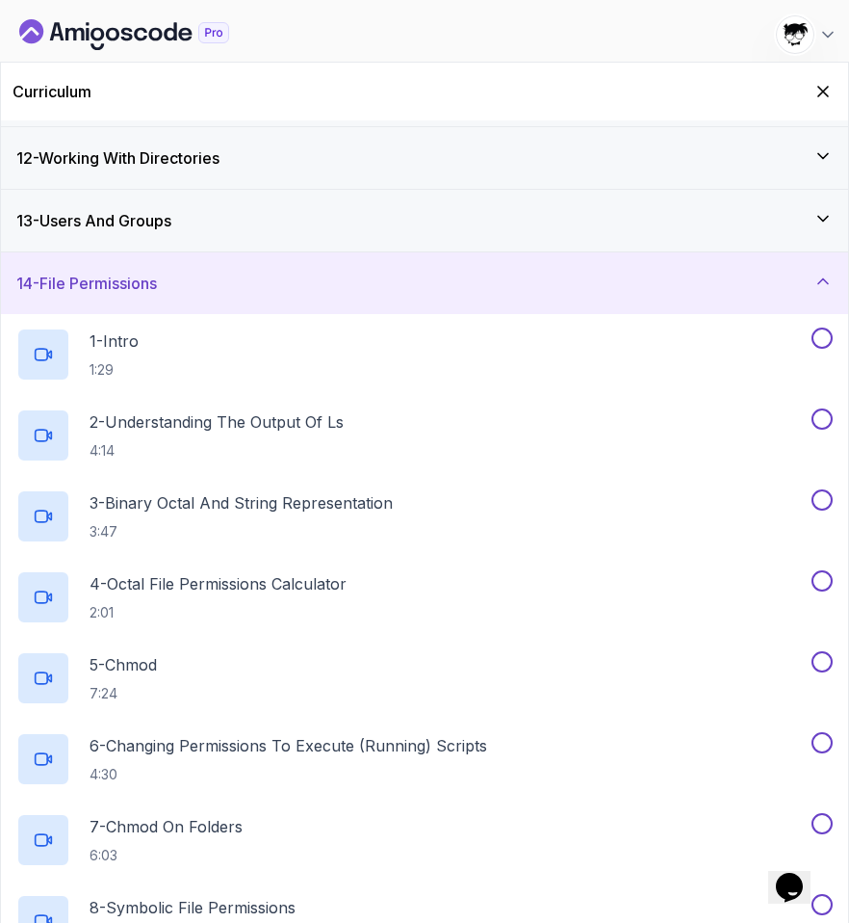
click at [109, 225] on h3 "13 - Users And Groups" at bounding box center [93, 220] width 155 height 23
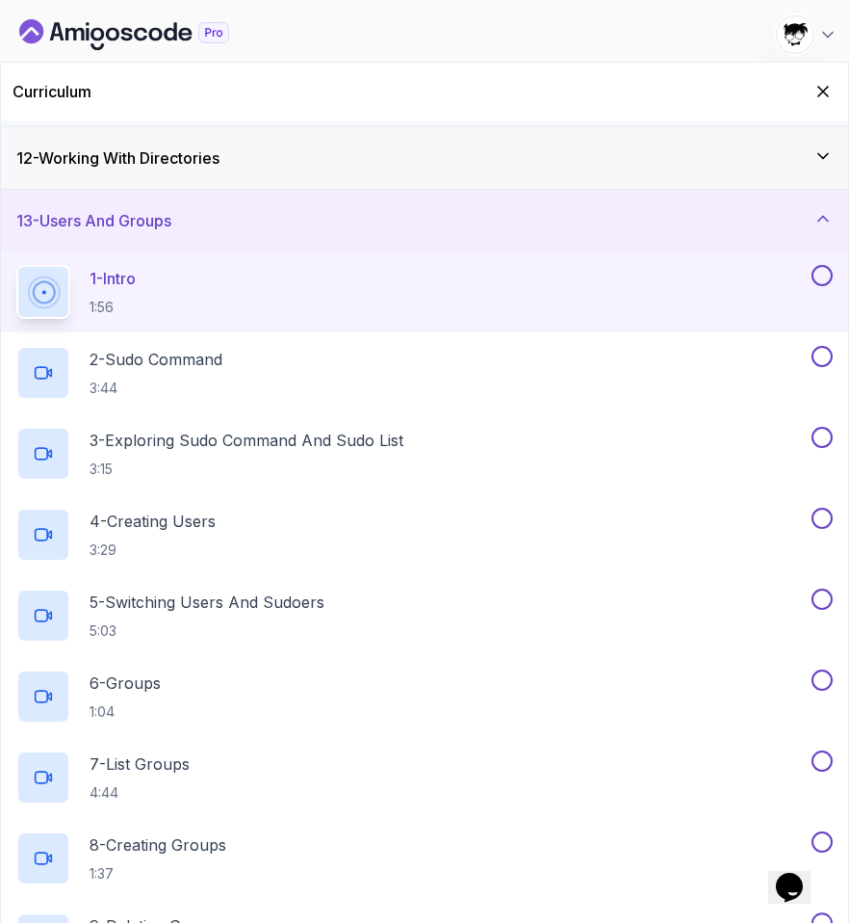
click at [170, 306] on div "1 - Intro 1:56" at bounding box center [412, 292] width 792 height 54
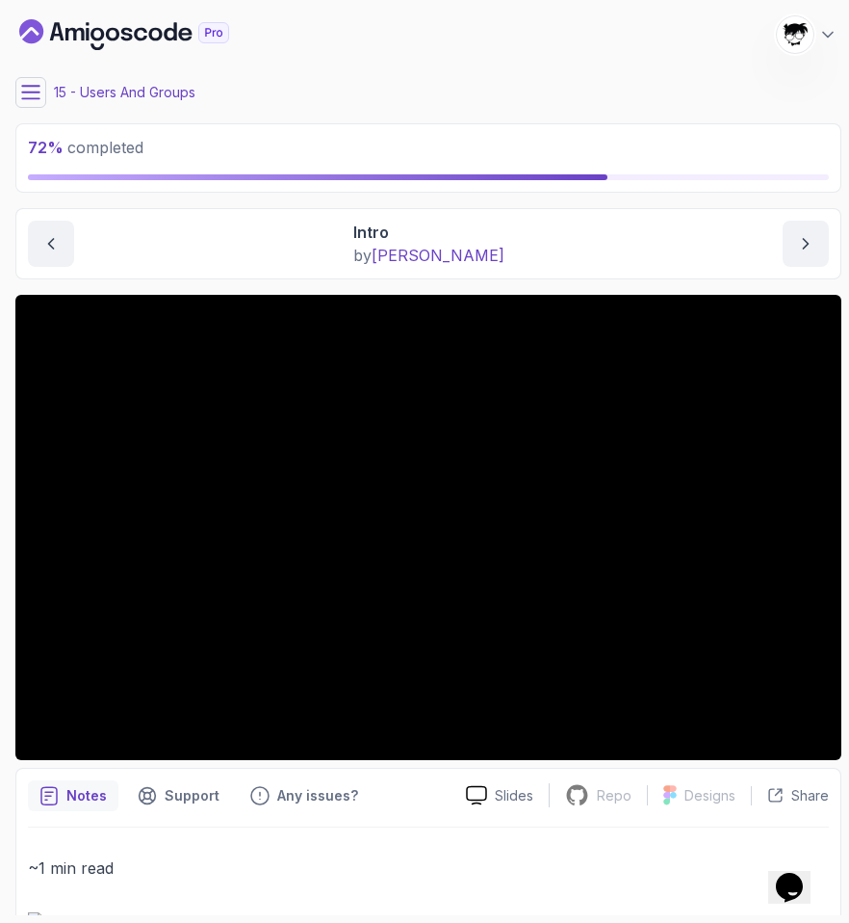
click at [33, 56] on div "My Courses Linux Fundamentals 400 Points [PERSON_NAME] [PERSON_NAME] Student" at bounding box center [428, 35] width 826 height 54
click at [33, 89] on icon at bounding box center [30, 92] width 19 height 19
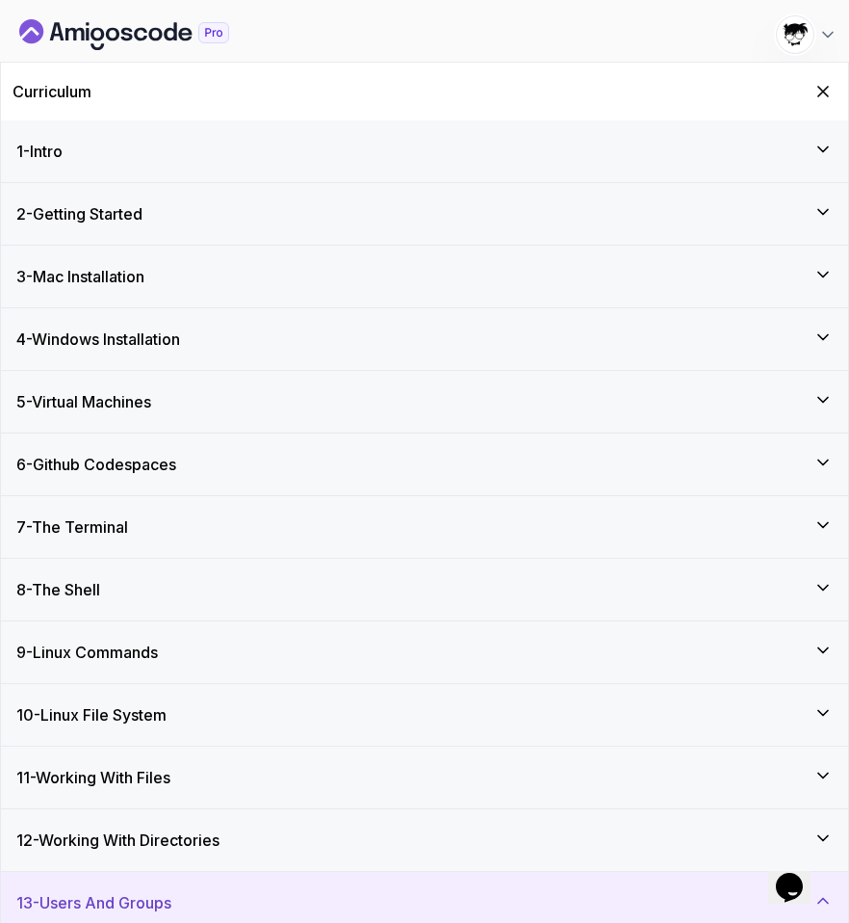
scroll to position [745, 0]
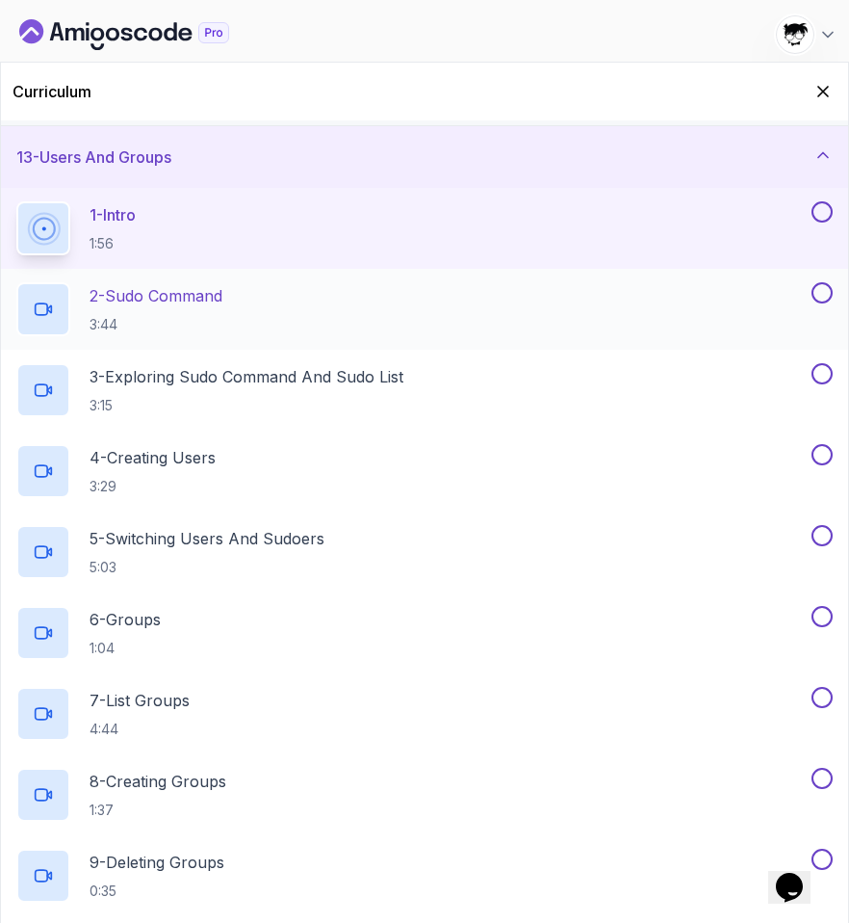
click at [191, 325] on p "3:44" at bounding box center [156, 324] width 133 height 19
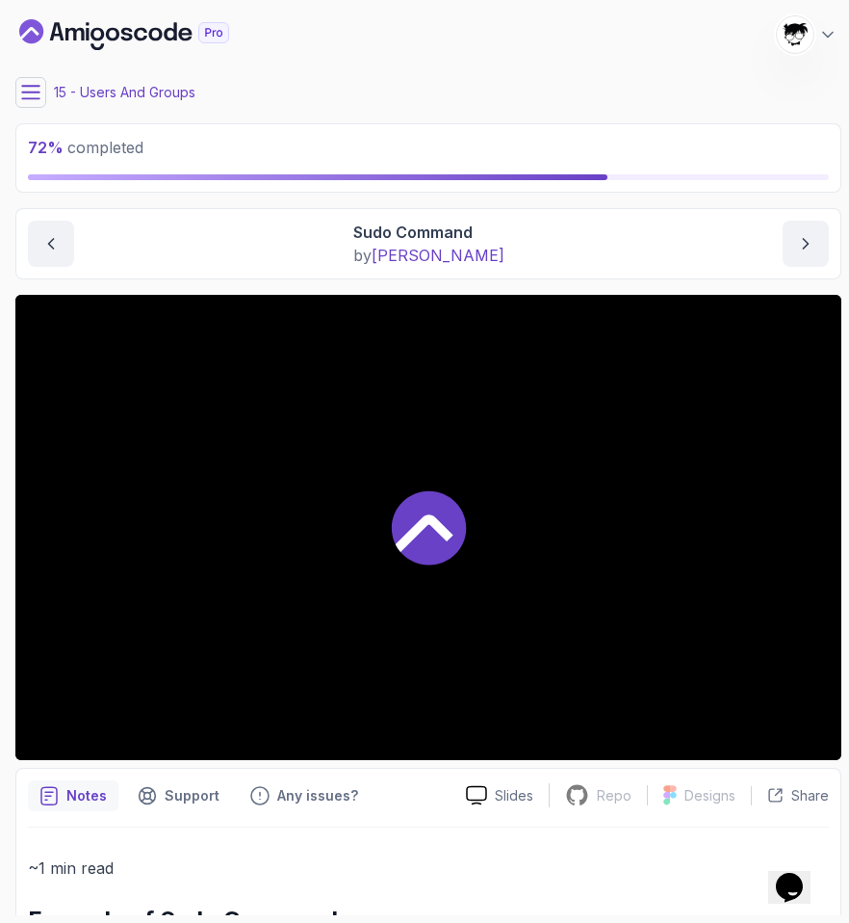
click at [23, 98] on icon at bounding box center [30, 92] width 17 height 13
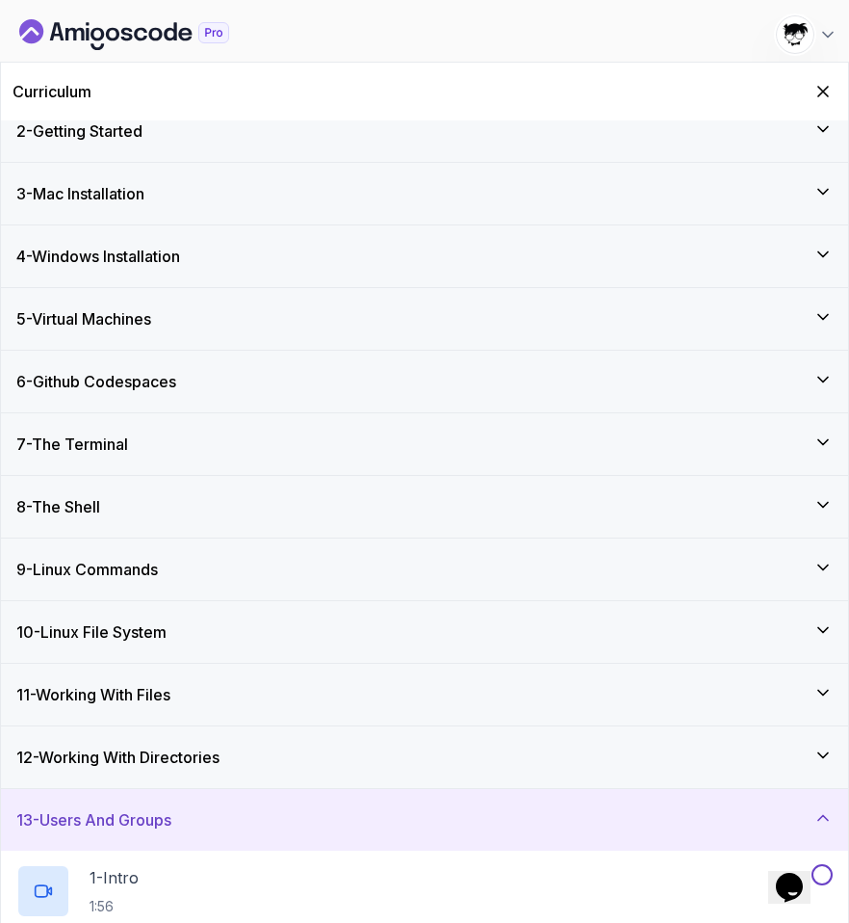
scroll to position [290, 0]
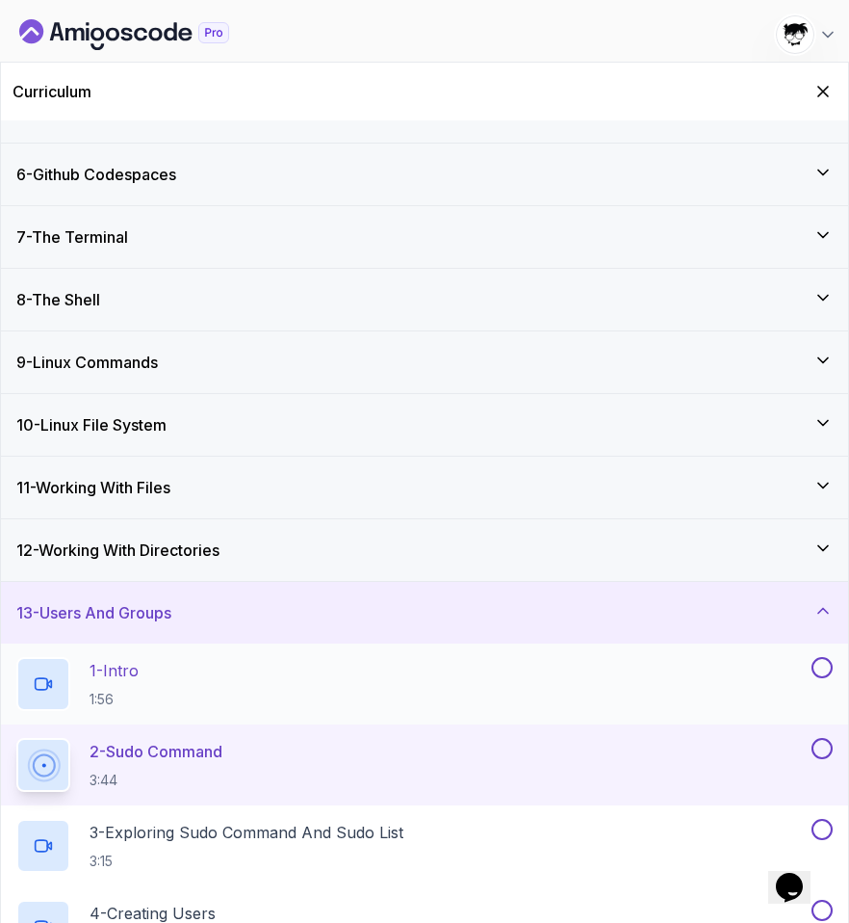
click at [213, 662] on div "1 - Intro 1:56" at bounding box center [412, 684] width 792 height 54
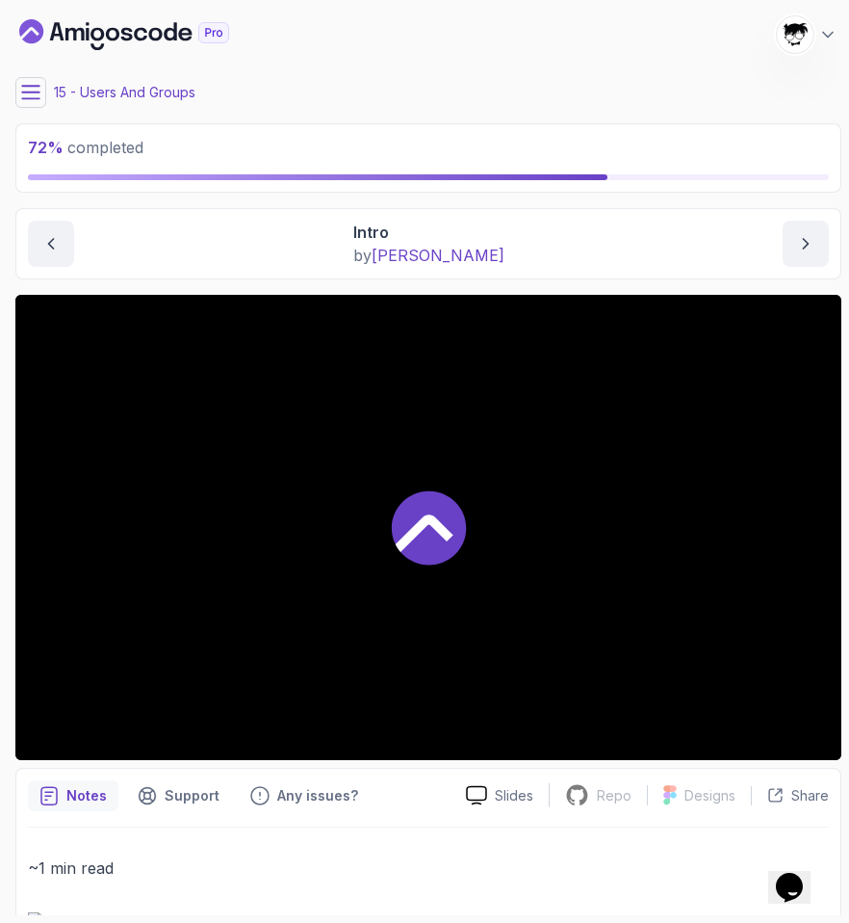
click at [325, 540] on div at bounding box center [428, 527] width 826 height 465
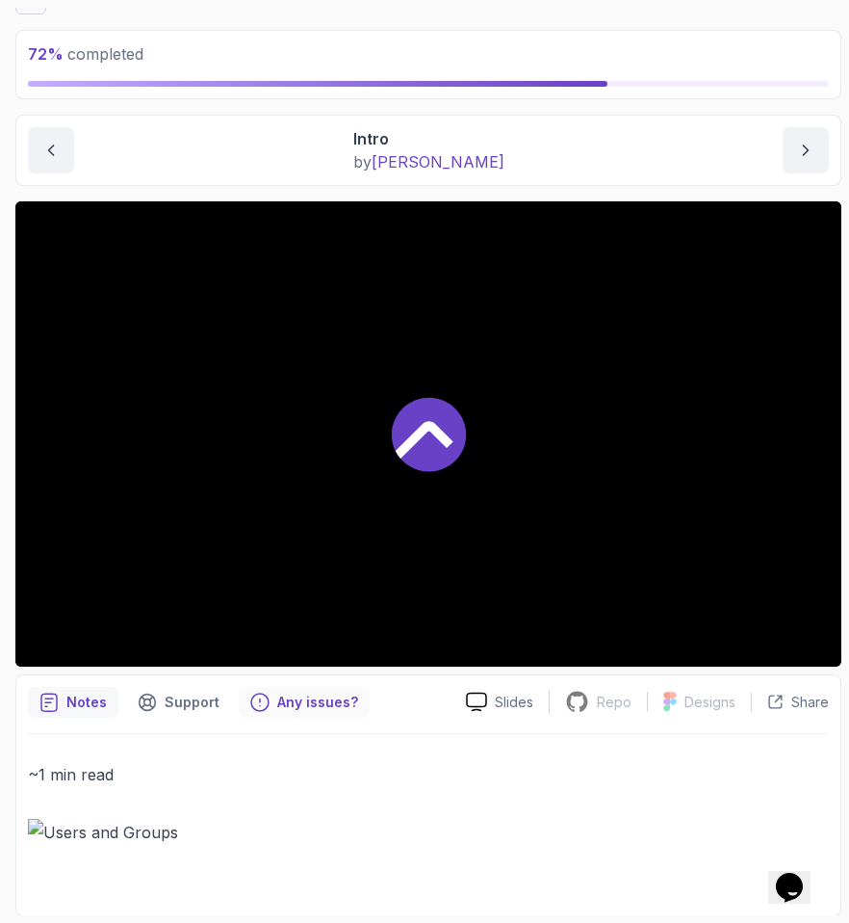
click at [265, 708] on div "Any issues?" at bounding box center [304, 702] width 131 height 31
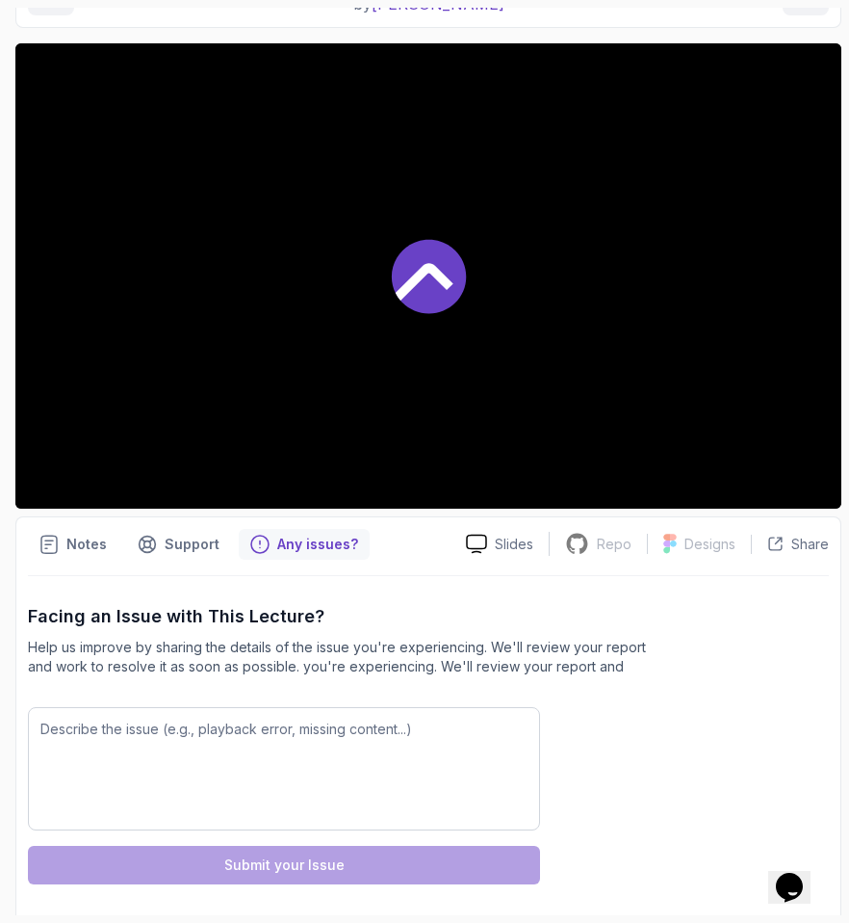
scroll to position [250, 0]
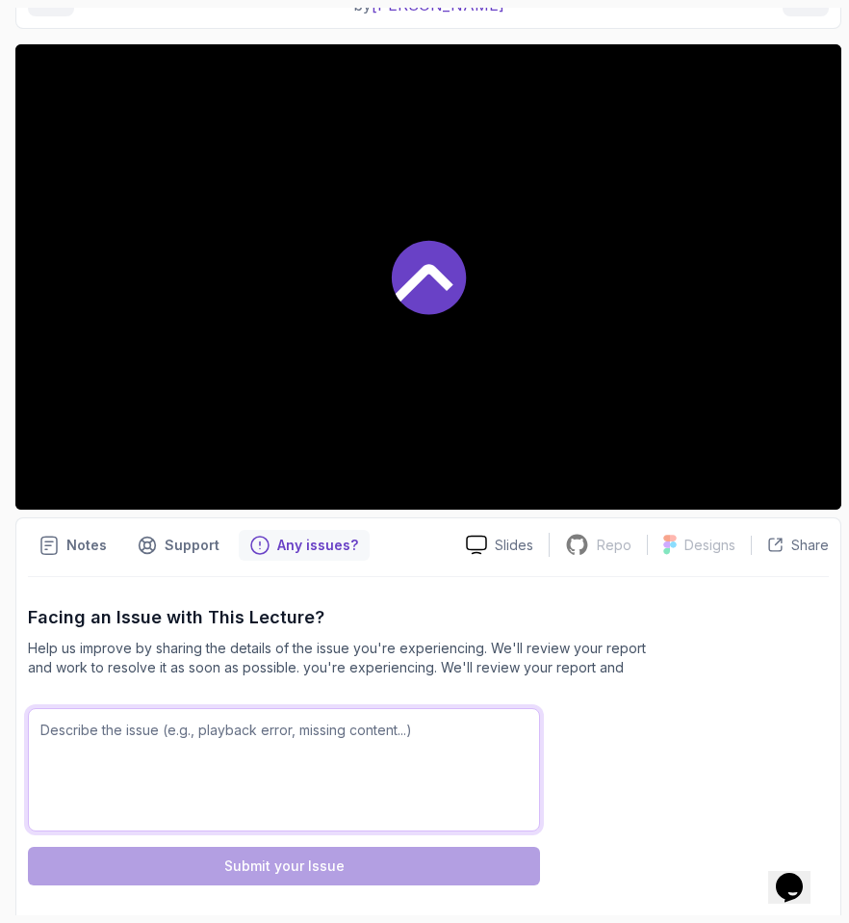
click at [191, 725] on textarea at bounding box center [284, 769] width 512 height 123
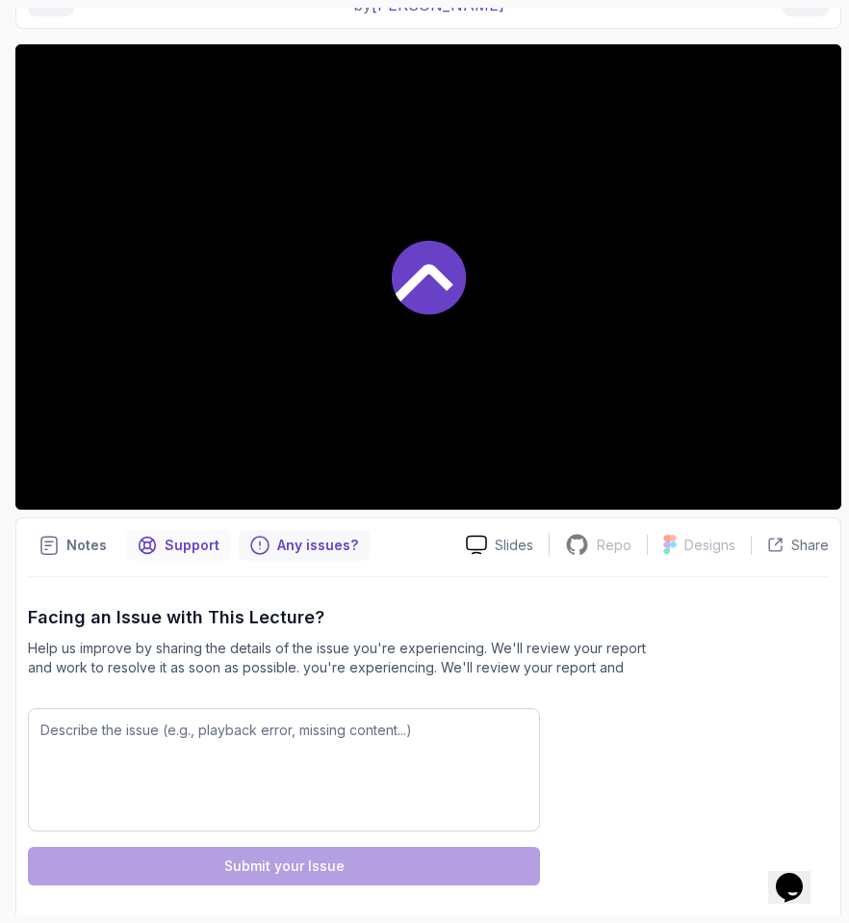
click at [146, 550] on icon "Support button" at bounding box center [147, 544] width 19 height 19
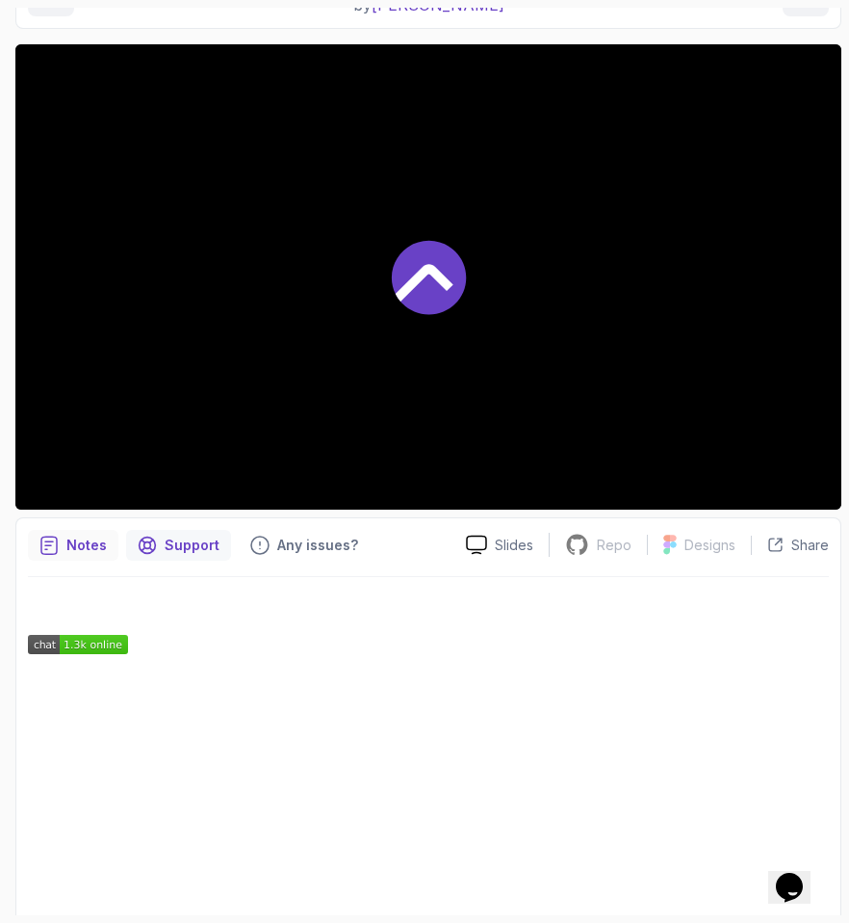
click at [84, 543] on p "Notes" at bounding box center [86, 544] width 40 height 19
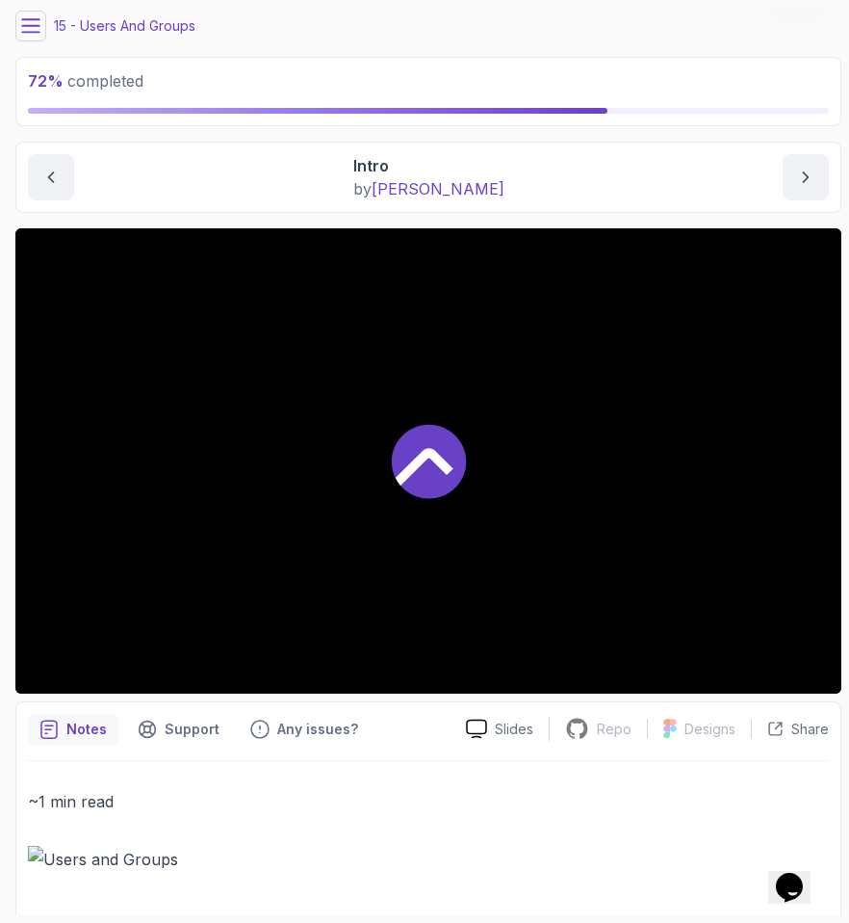
scroll to position [0, 0]
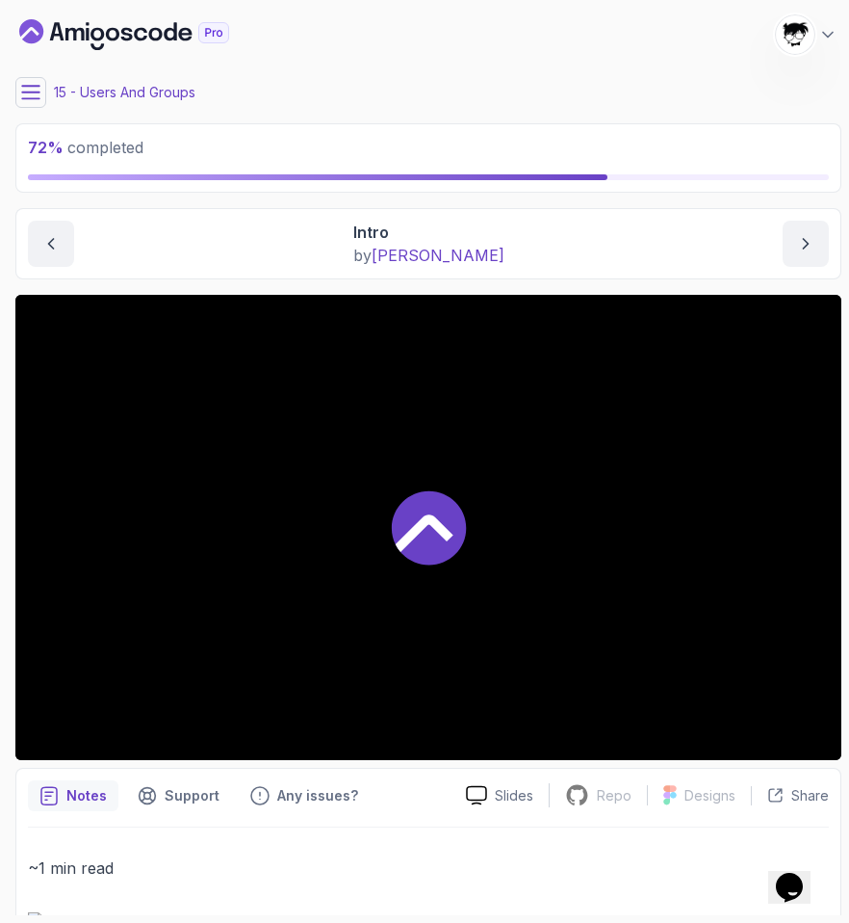
click at [785, 39] on img at bounding box center [795, 34] width 39 height 39
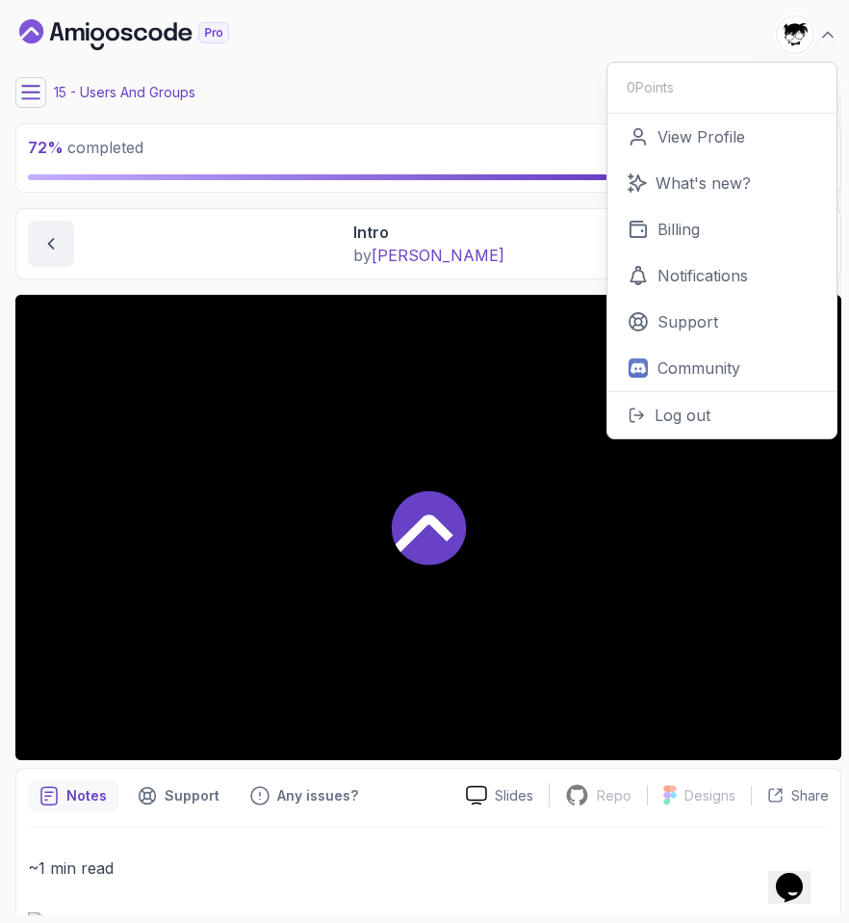
click at [170, 29] on icon "Dashboard" at bounding box center [170, 31] width 13 height 18
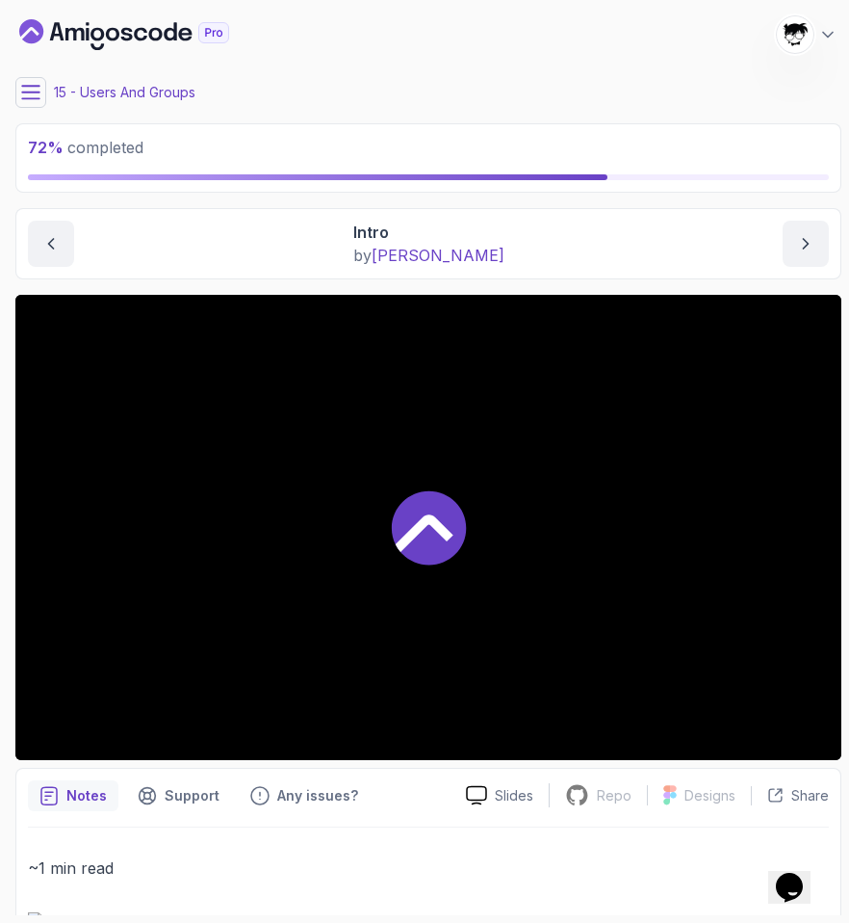
click at [378, 30] on div "My Courses Linux Fundamentals 400 Points [PERSON_NAME] [PERSON_NAME] Student" at bounding box center [428, 35] width 826 height 54
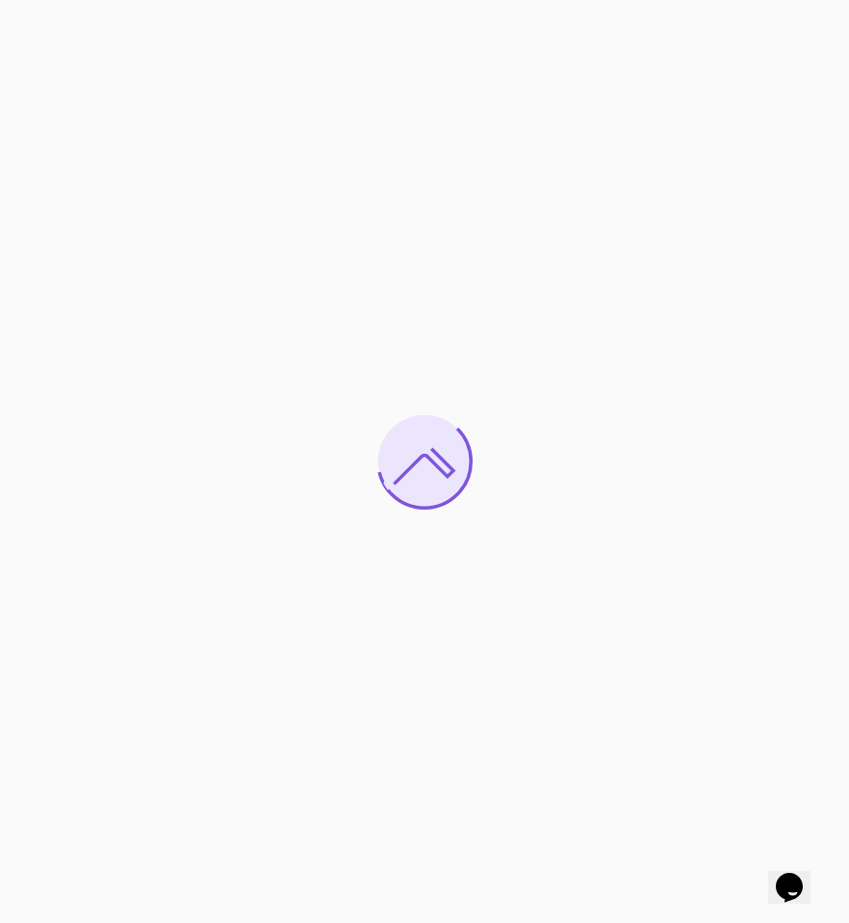
click at [183, 270] on div at bounding box center [424, 461] width 849 height 923
